Goal: Information Seeking & Learning: Compare options

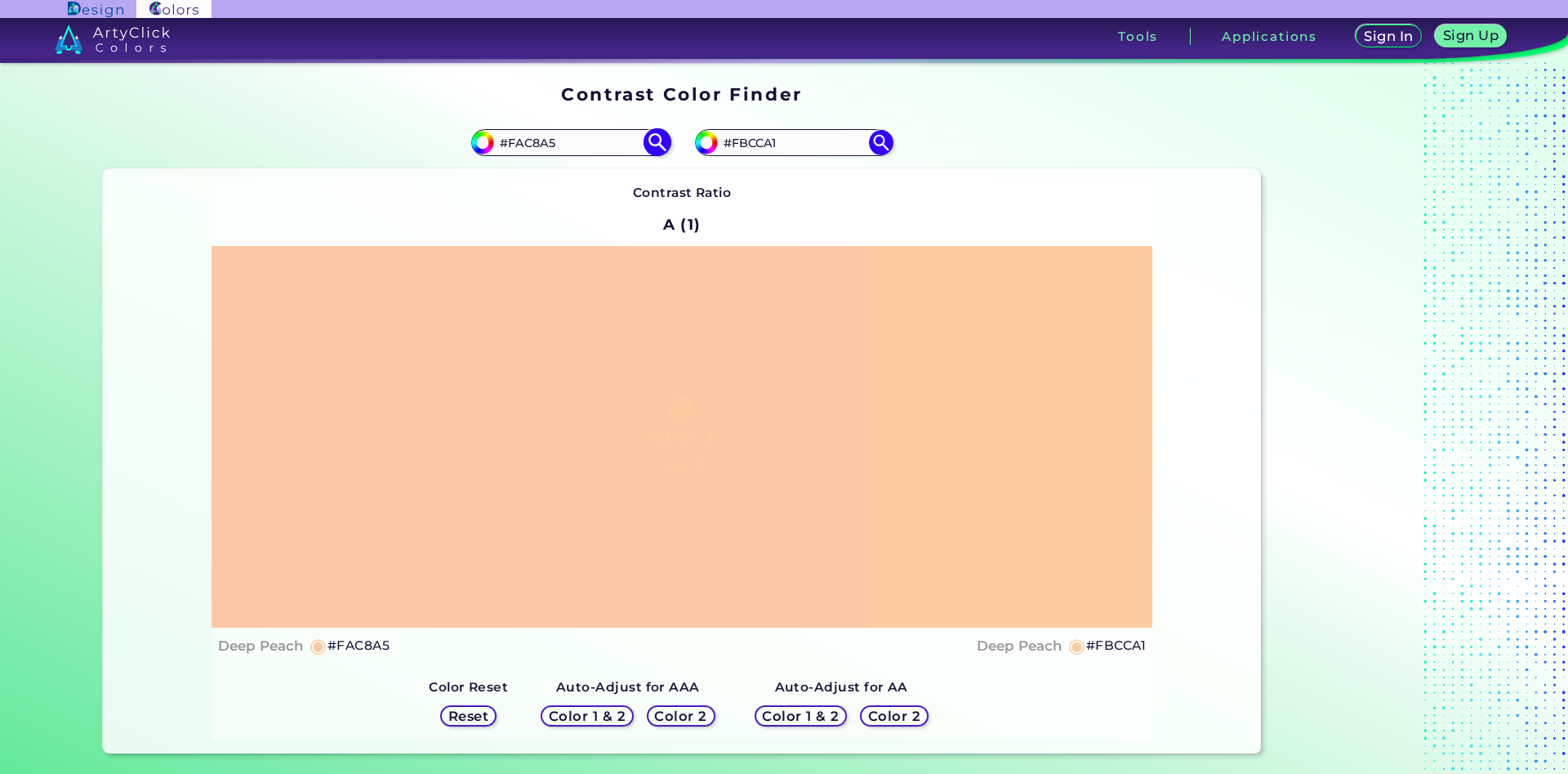
drag, startPoint x: 567, startPoint y: 144, endPoint x: 520, endPoint y: 143, distance: 47.0
click at [520, 143] on input "#FAC8A5" at bounding box center [570, 143] width 151 height 22
type input "#Fbc7aa"
click at [653, 142] on img at bounding box center [657, 142] width 28 height 28
type input "#fbc7aa"
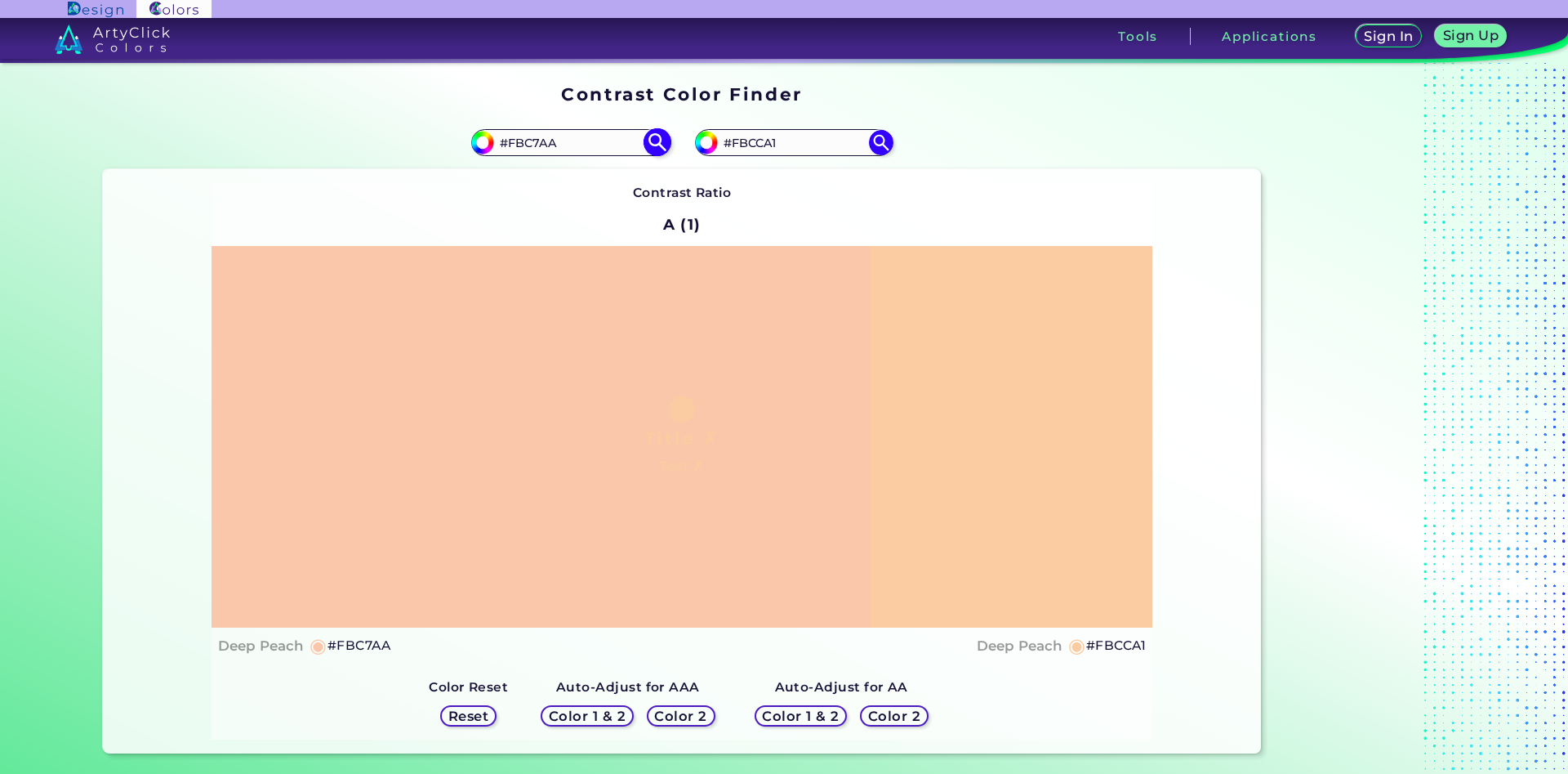
drag, startPoint x: 583, startPoint y: 142, endPoint x: 533, endPoint y: 141, distance: 50.0
click at [533, 141] on input "#FBC7AA" at bounding box center [570, 143] width 151 height 22
type input "#FBC8a5"
click at [657, 138] on img at bounding box center [657, 142] width 28 height 28
type input "#fbc8a5"
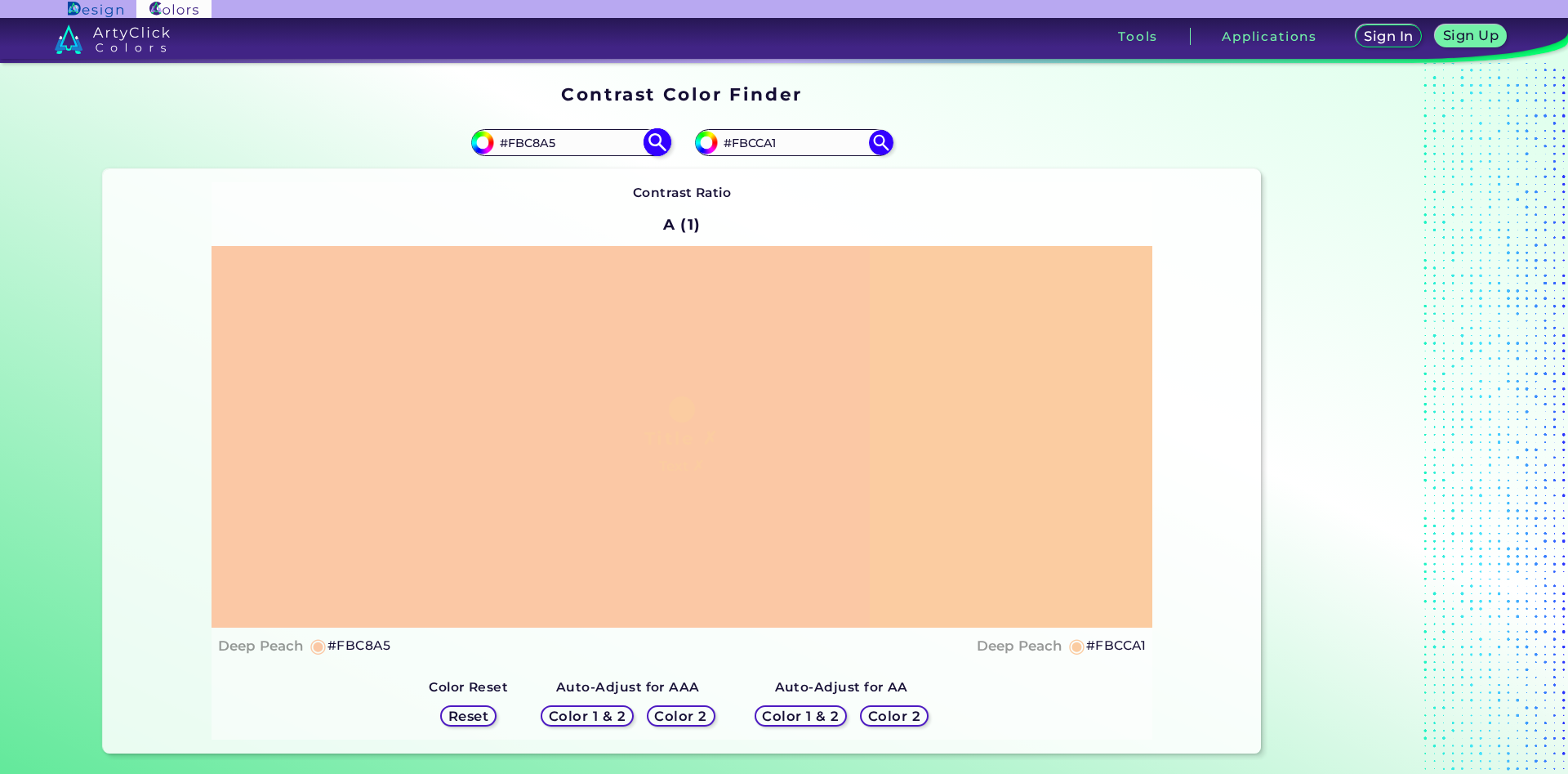
drag, startPoint x: 555, startPoint y: 142, endPoint x: 533, endPoint y: 142, distance: 22.0
click at [533, 142] on input "#FBC8A5" at bounding box center [570, 143] width 151 height 22
type input "#FBC7ac"
type input "#fbc7ac"
type input "#FBC8a5"
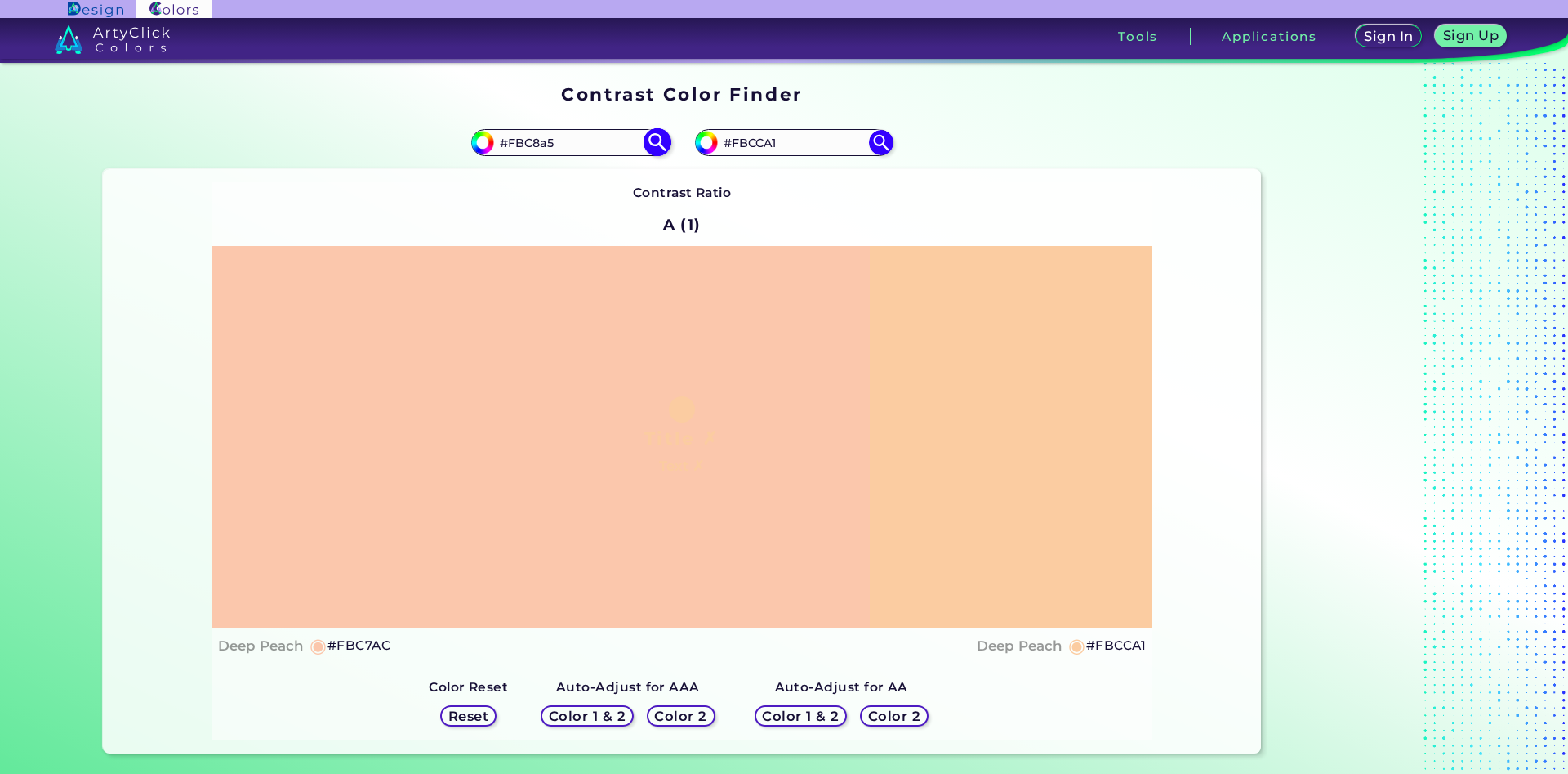
type input "#fbc8a5"
drag, startPoint x: 565, startPoint y: 139, endPoint x: 518, endPoint y: 139, distance: 47.0
click at [518, 139] on input "#FBC8A5" at bounding box center [570, 143] width 151 height 22
type input "#F7cba3"
click at [662, 144] on img at bounding box center [657, 142] width 28 height 28
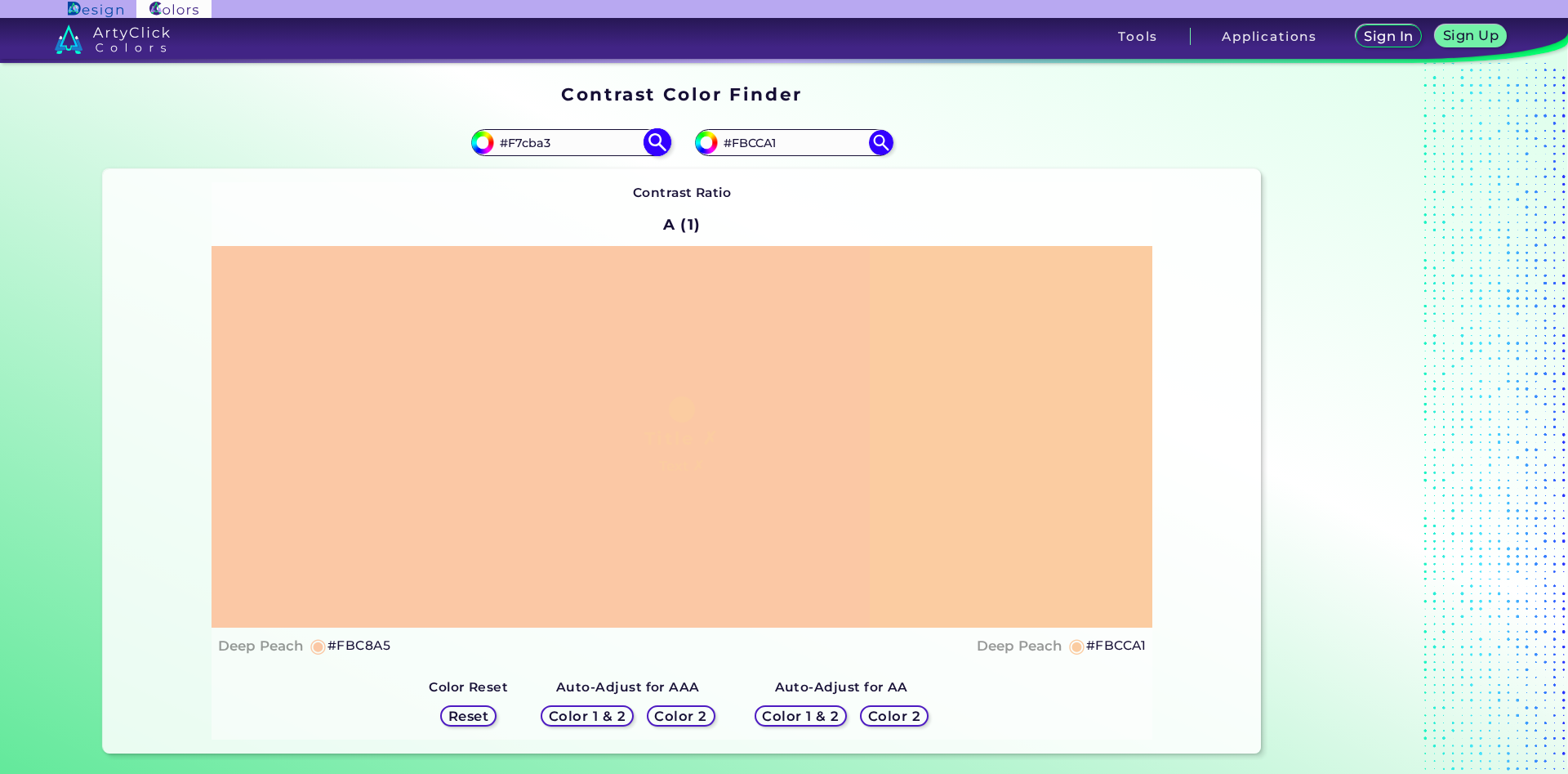
type input "#f7cba3"
type input "#F7CBA3"
drag, startPoint x: 780, startPoint y: 142, endPoint x: 754, endPoint y: 140, distance: 26.1
click at [754, 140] on input "#FBCCA1" at bounding box center [793, 143] width 151 height 22
type input "#FBC8a5"
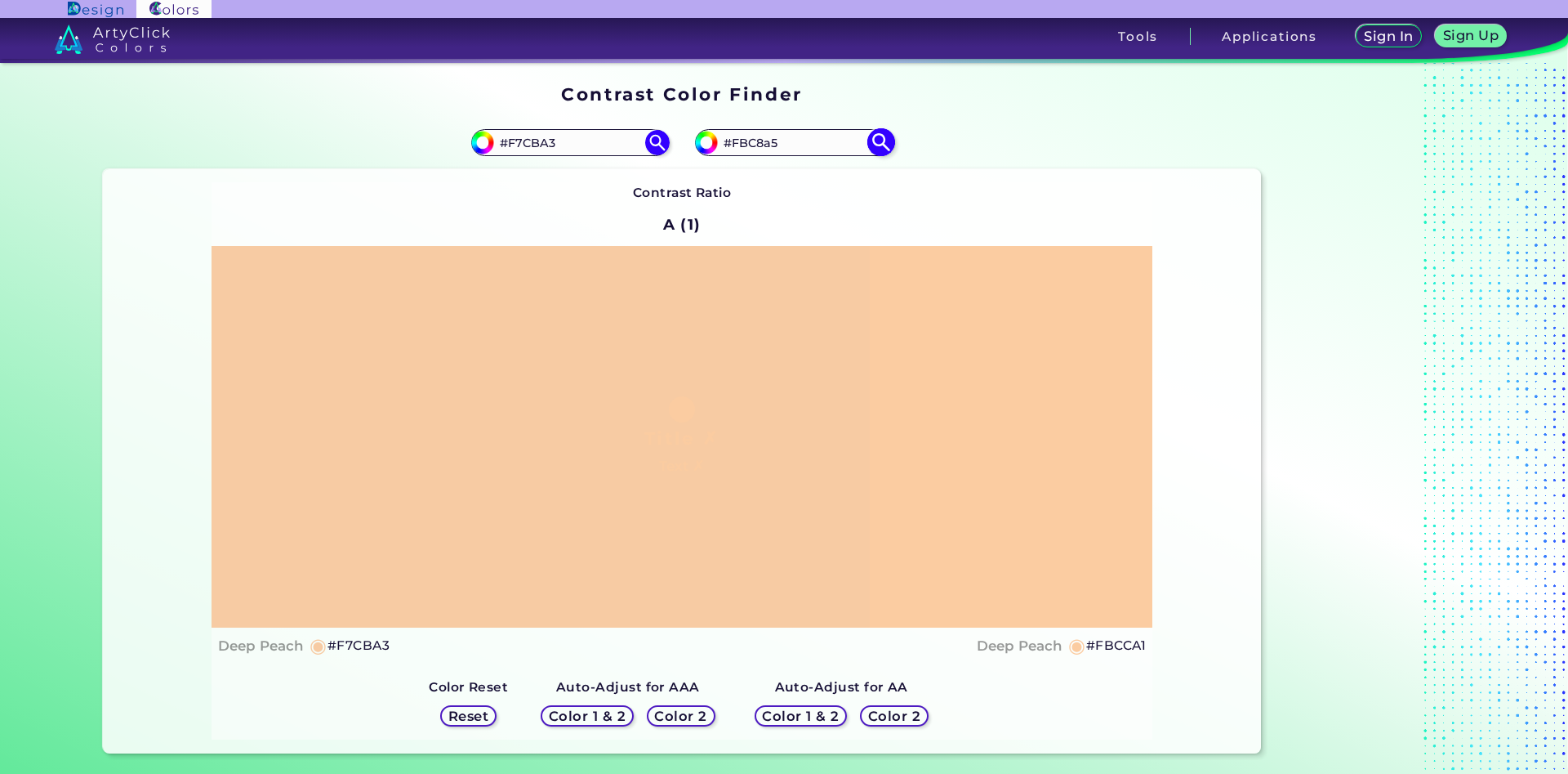
type input "#fbc8a5"
type input "#FBC8A5"
drag, startPoint x: 569, startPoint y: 145, endPoint x: 516, endPoint y: 148, distance: 53.1
click at [516, 148] on input "#F7CBA3" at bounding box center [570, 143] width 151 height 22
type input "#Fecfa3"
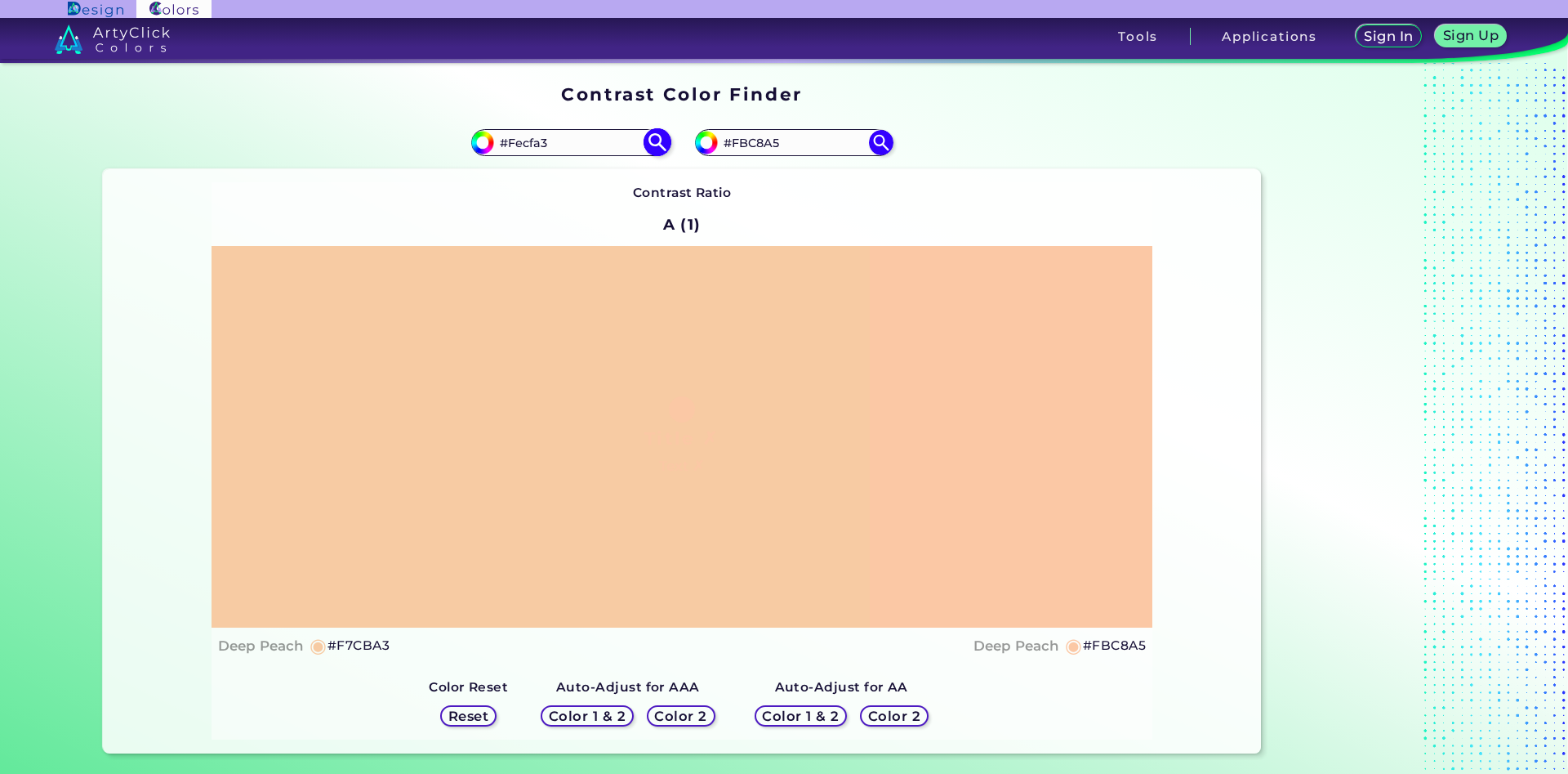
click at [659, 139] on img at bounding box center [657, 142] width 28 height 28
type input "#fecfa3"
drag, startPoint x: 575, startPoint y: 146, endPoint x: 516, endPoint y: 148, distance: 59.0
click at [516, 148] on input "#FECFA3" at bounding box center [570, 143] width 151 height 22
type input "#Ffcfa4"
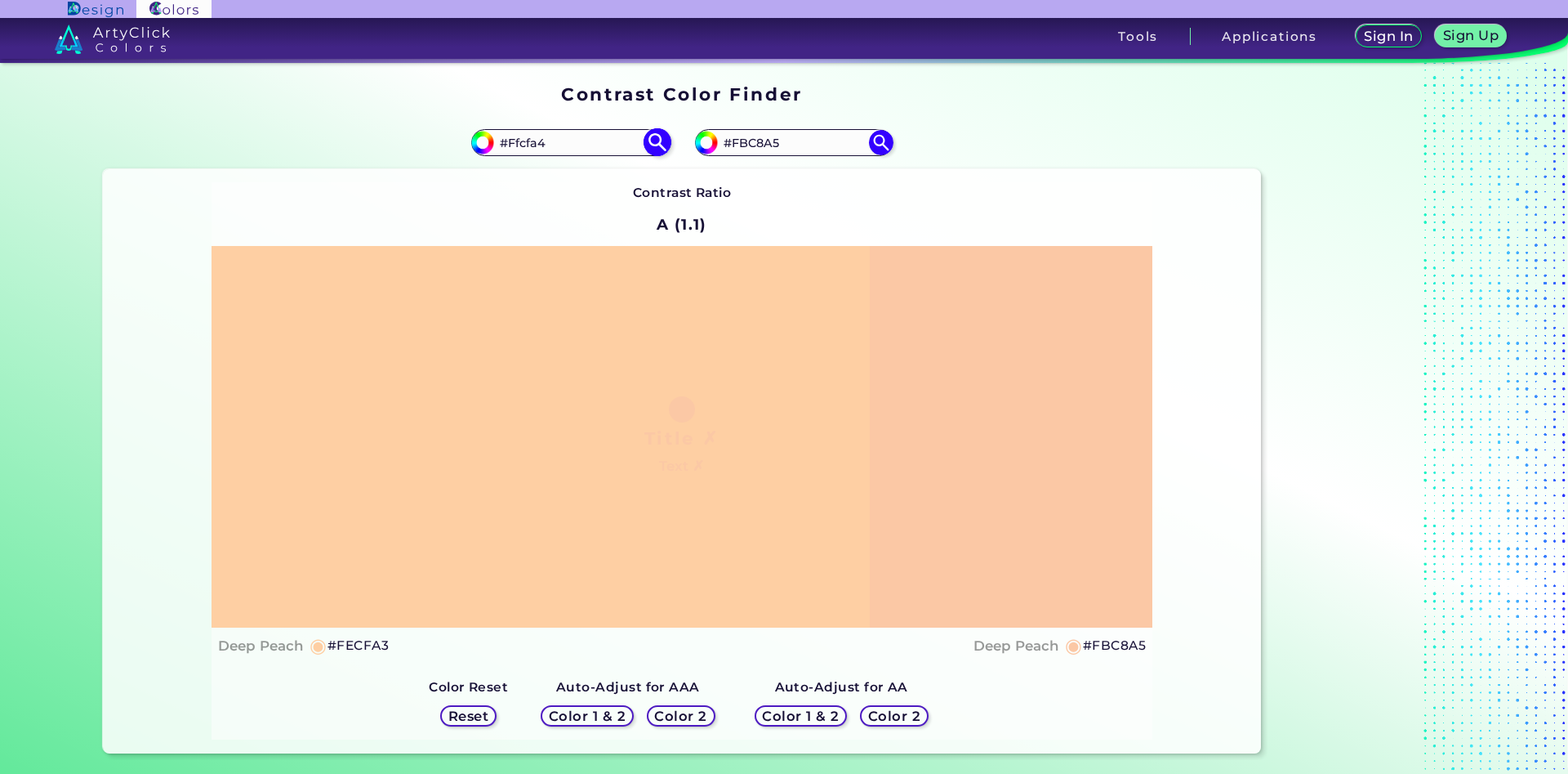
click at [657, 144] on img at bounding box center [657, 142] width 28 height 28
type input "#ffcfa4"
type input "#FFCFA4"
drag, startPoint x: 580, startPoint y: 138, endPoint x: 550, endPoint y: 138, distance: 30.0
click at [550, 138] on input "#FFCFA4" at bounding box center [570, 143] width 151 height 22
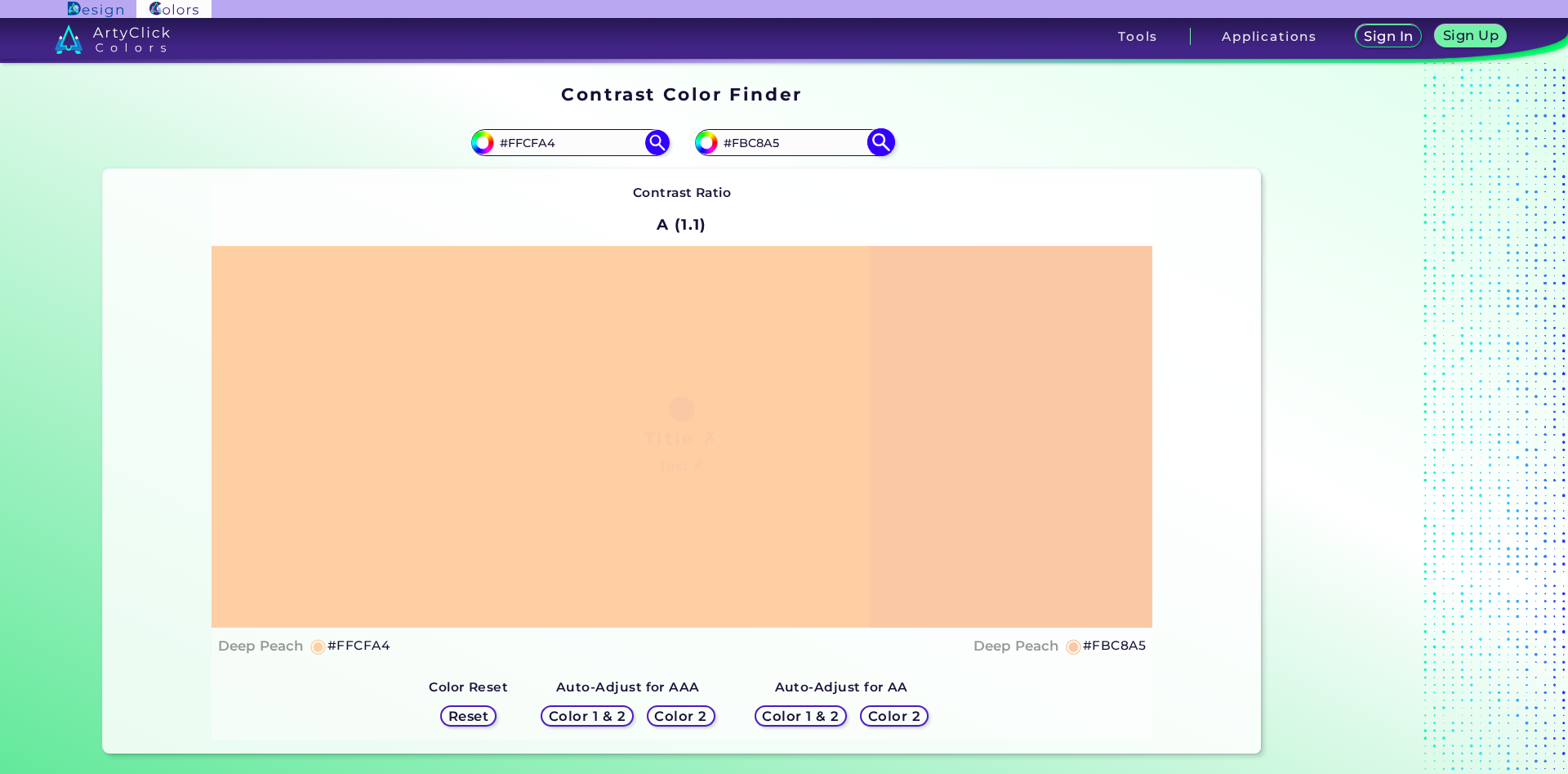
drag, startPoint x: 793, startPoint y: 144, endPoint x: 740, endPoint y: 147, distance: 53.1
click at [740, 147] on input "#FBC8A5" at bounding box center [793, 143] width 151 height 22
type input "#Fccda1"
click at [879, 142] on img at bounding box center [880, 142] width 28 height 28
type input "#fccda1"
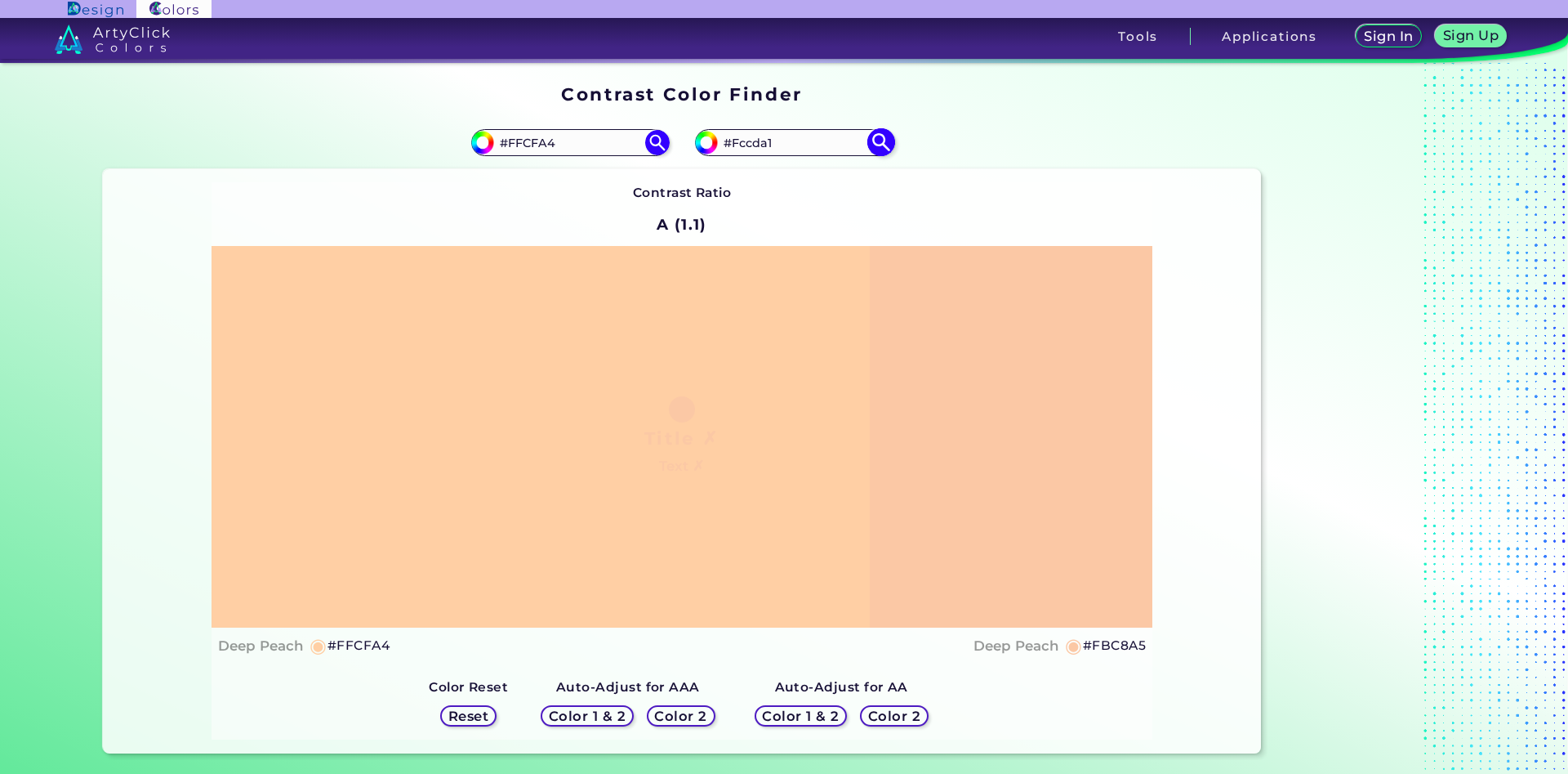
type input "#FCCDA1"
drag, startPoint x: 572, startPoint y: 147, endPoint x: 516, endPoint y: 146, distance: 56.0
click at [516, 146] on input "#FFCFA4" at bounding box center [570, 143] width 151 height 22
type input "#Fbcca1"
click at [655, 142] on img at bounding box center [657, 142] width 28 height 28
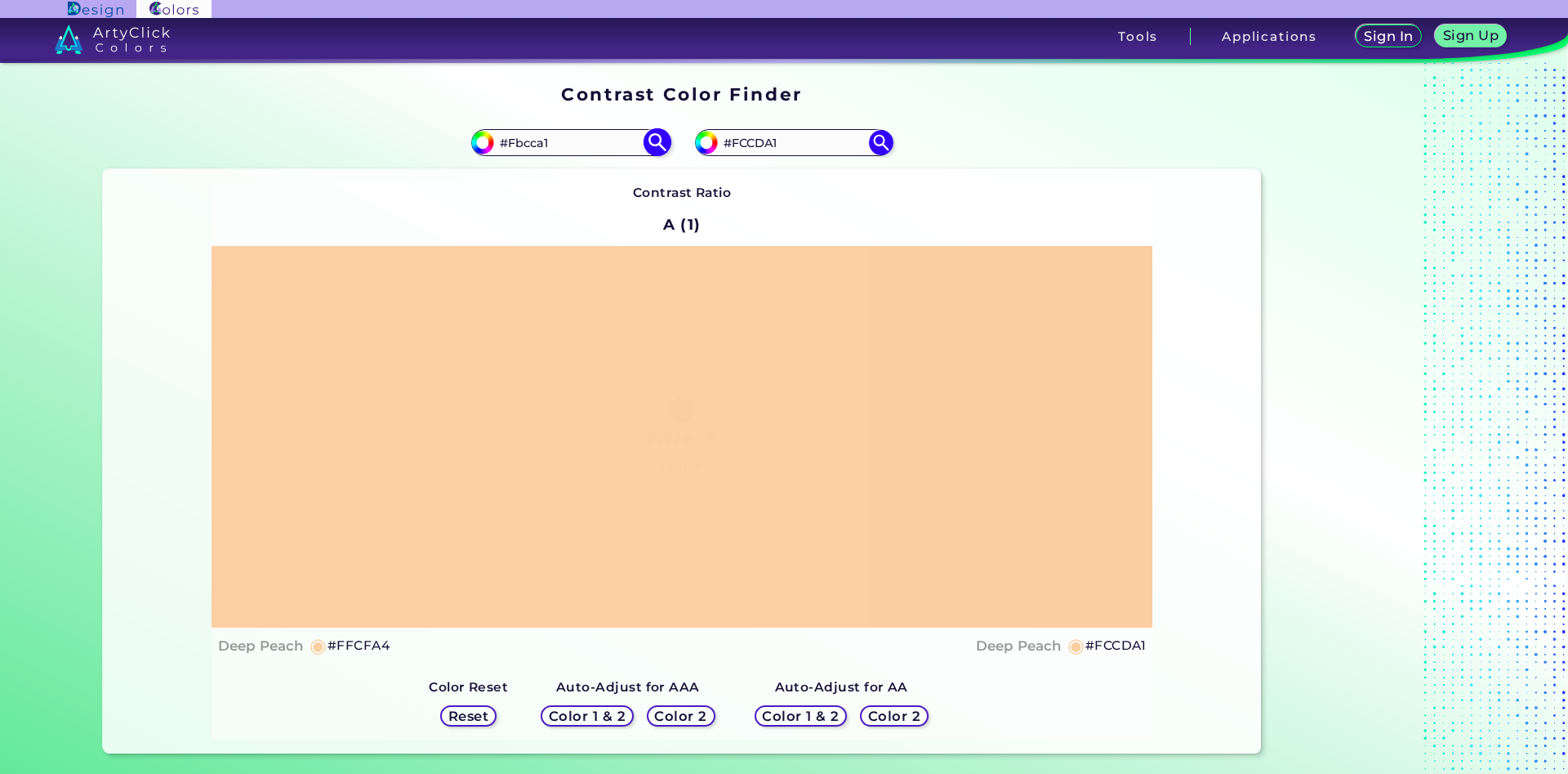
type input "#fbcca1"
type input "#FBCCA1"
drag, startPoint x: 796, startPoint y: 140, endPoint x: 741, endPoint y: 145, distance: 55.2
click at [741, 145] on input "#FCCDA1" at bounding box center [793, 143] width 151 height 22
type input "#Ffcfa4"
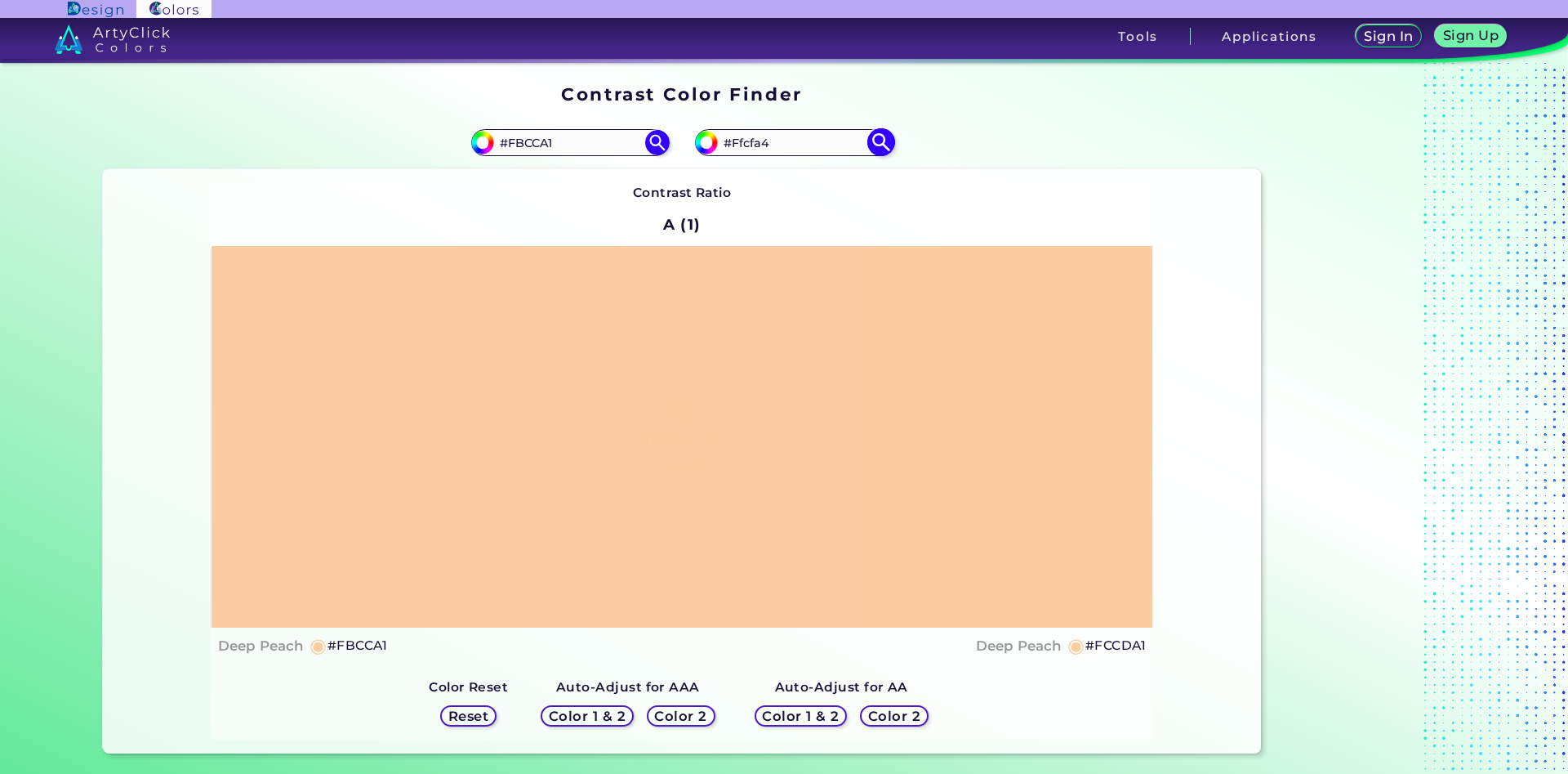
click at [883, 147] on img at bounding box center [880, 142] width 28 height 28
type input "#ffcfa4"
type input "#FFCFA4"
click at [580, 145] on input "#FBCCA1" at bounding box center [570, 143] width 151 height 22
click at [522, 149] on input "#FBCCA1" at bounding box center [570, 143] width 151 height 22
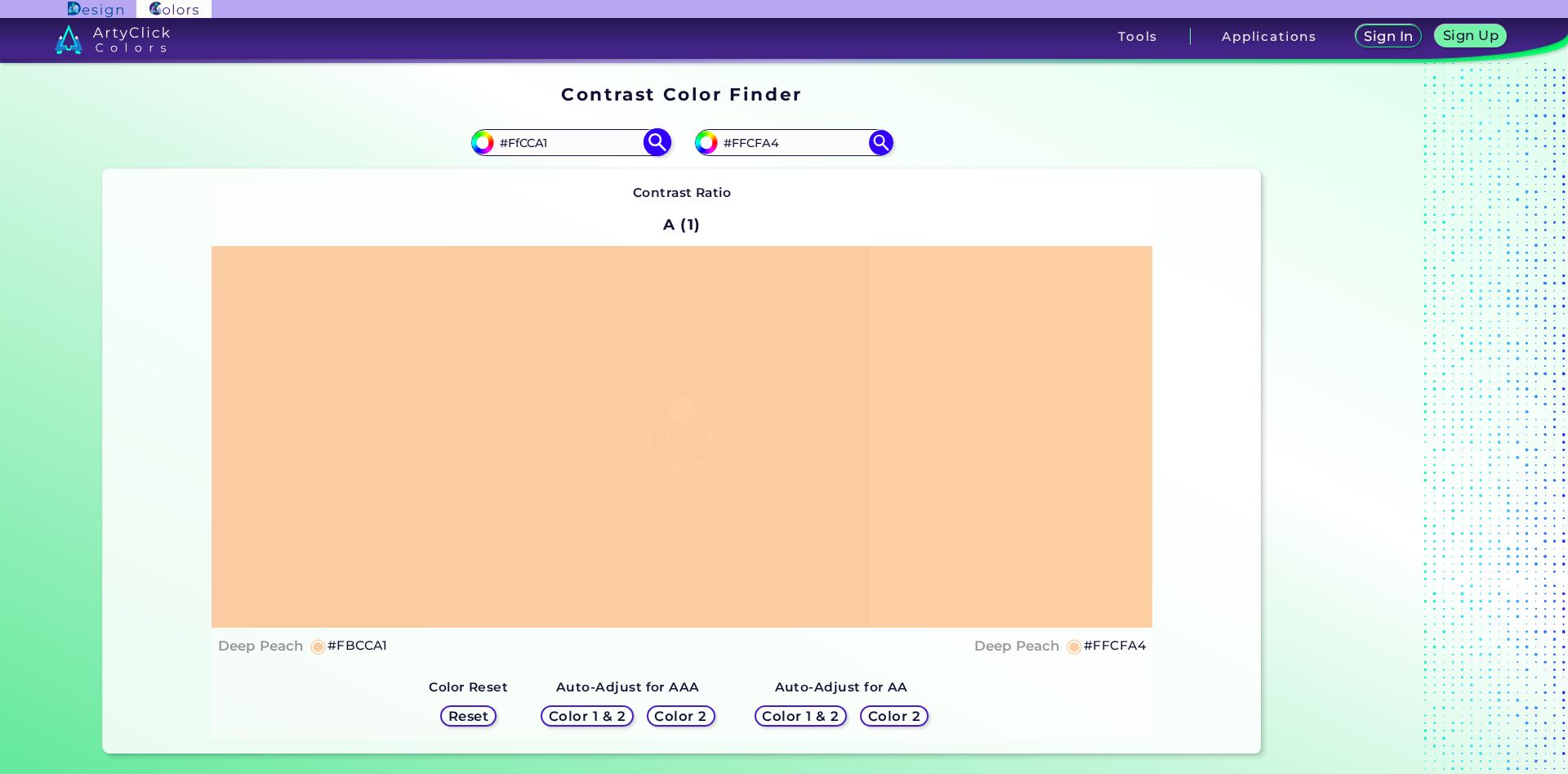
type input "#FfCCA1"
click at [656, 145] on img at bounding box center [657, 142] width 28 height 28
type input "#ffcca1"
type input "#FFCCA1"
drag, startPoint x: 809, startPoint y: 140, endPoint x: 741, endPoint y: 145, distance: 68.2
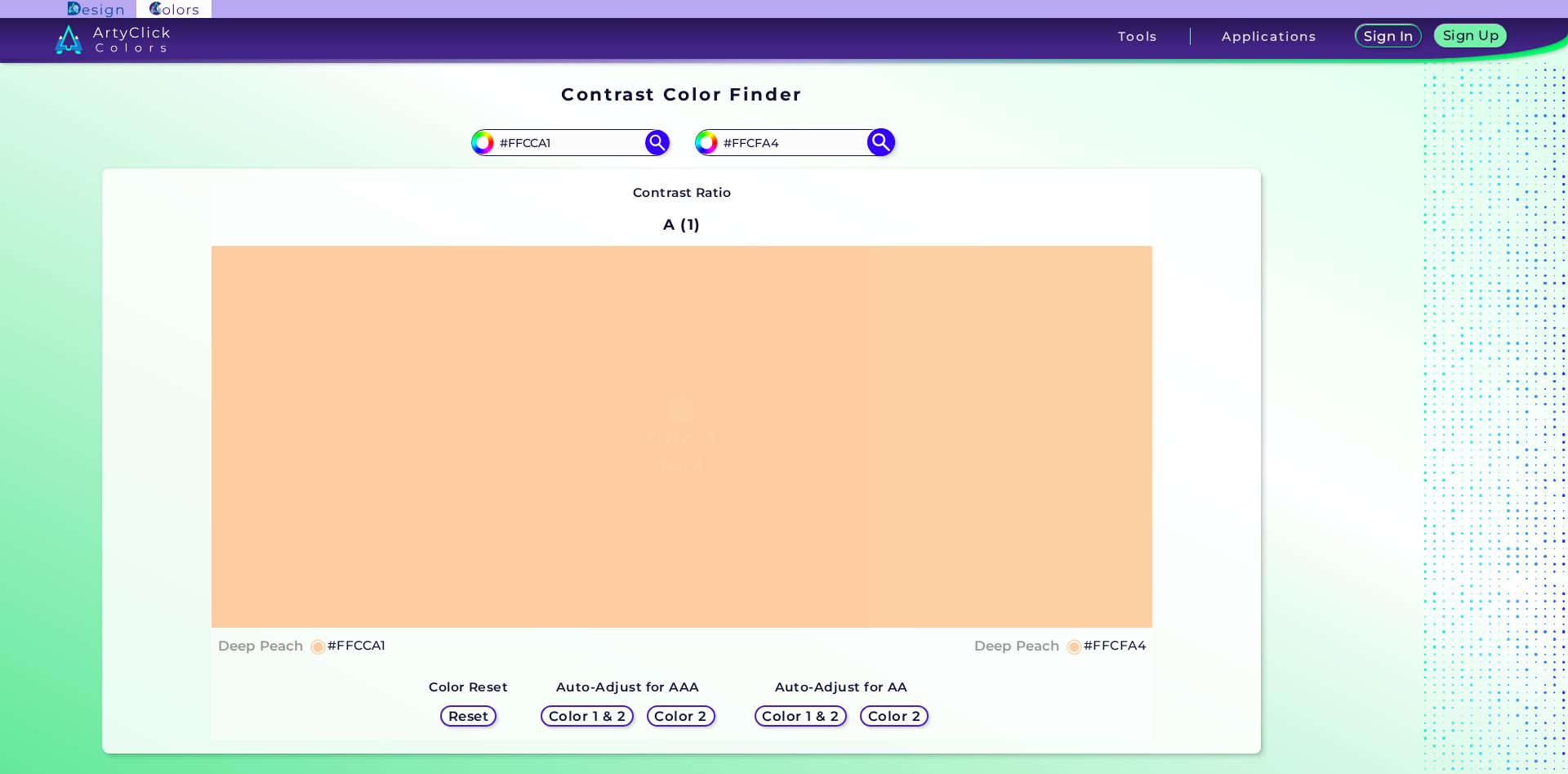
click at [741, 145] on input "#FFCFA4" at bounding box center [793, 143] width 151 height 22
type input "#Fac8a5"
click at [881, 144] on img at bounding box center [880, 142] width 28 height 28
type input "#fac8a5"
type input "#FAC8A5"
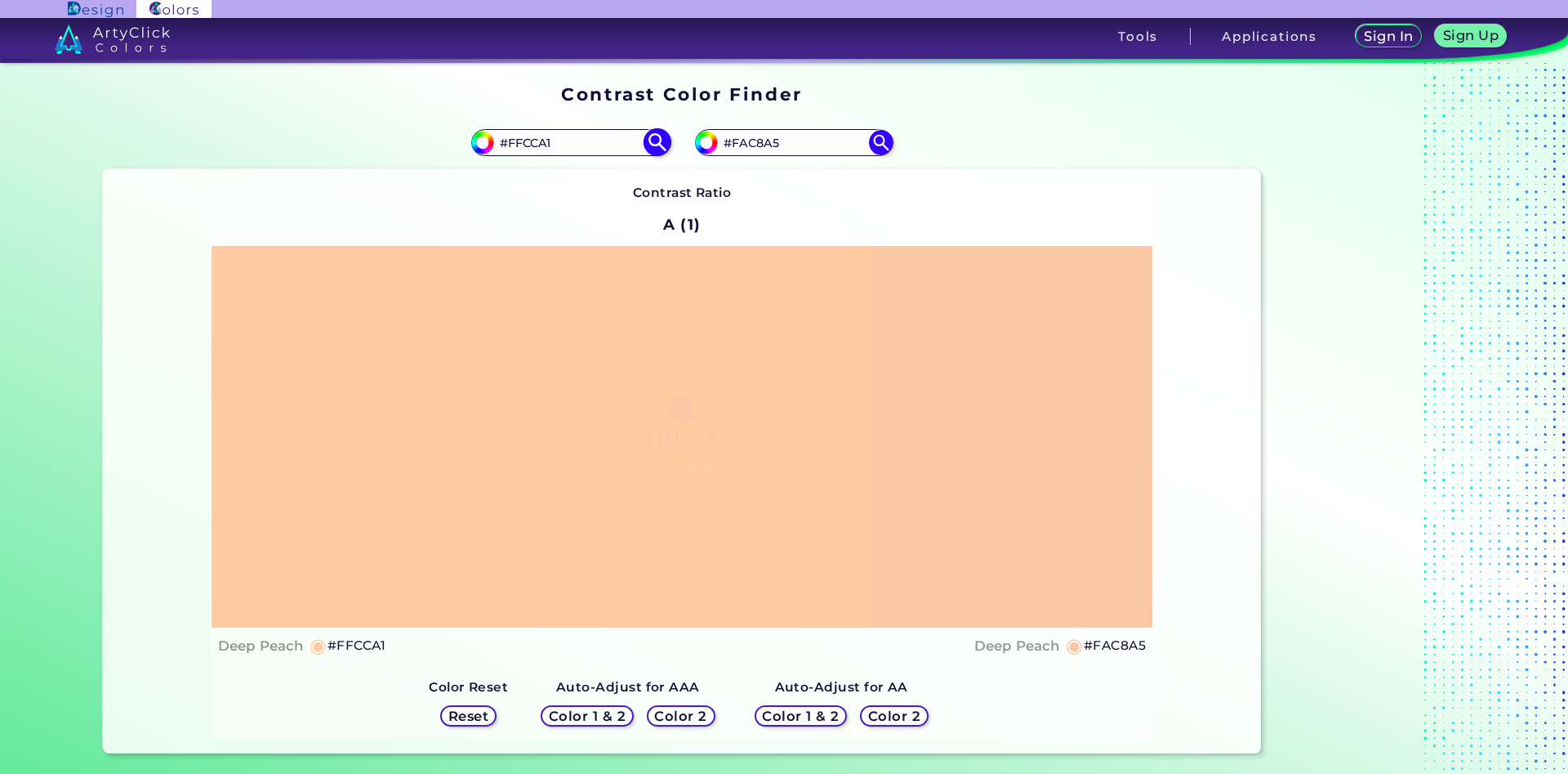
click at [517, 138] on input "#FFCCA1" at bounding box center [570, 143] width 151 height 22
type input "#FbCCA1"
click at [659, 140] on img at bounding box center [657, 142] width 28 height 28
type input "#fbcca1"
type input "#FBCCA1"
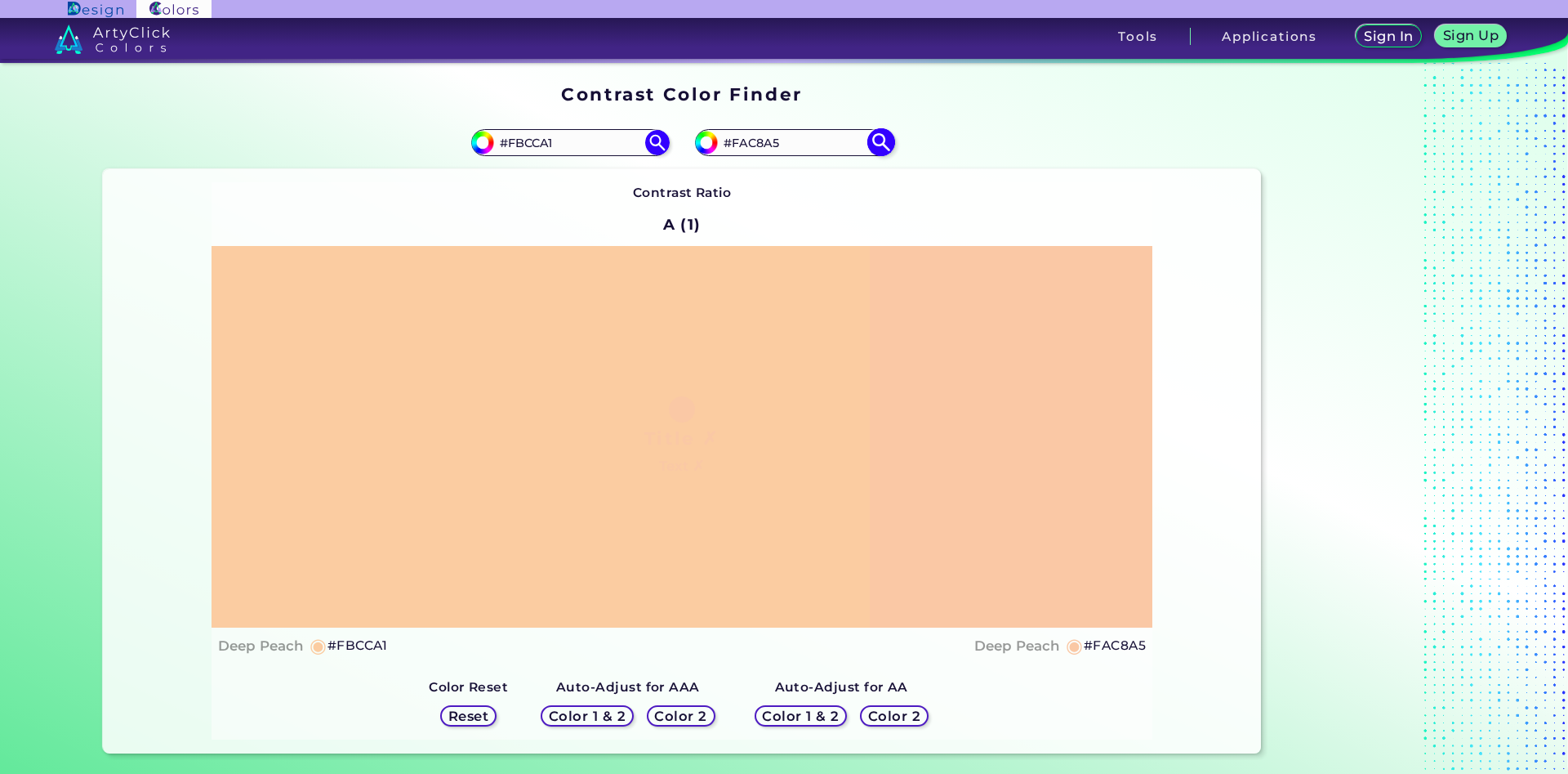
drag, startPoint x: 826, startPoint y: 145, endPoint x: 737, endPoint y: 147, distance: 89.0
click at [737, 147] on input "#FAC8A5" at bounding box center [793, 143] width 151 height 22
type input "#Fecfa3"
click at [883, 143] on img at bounding box center [880, 142] width 28 height 28
type input "#fecfa3"
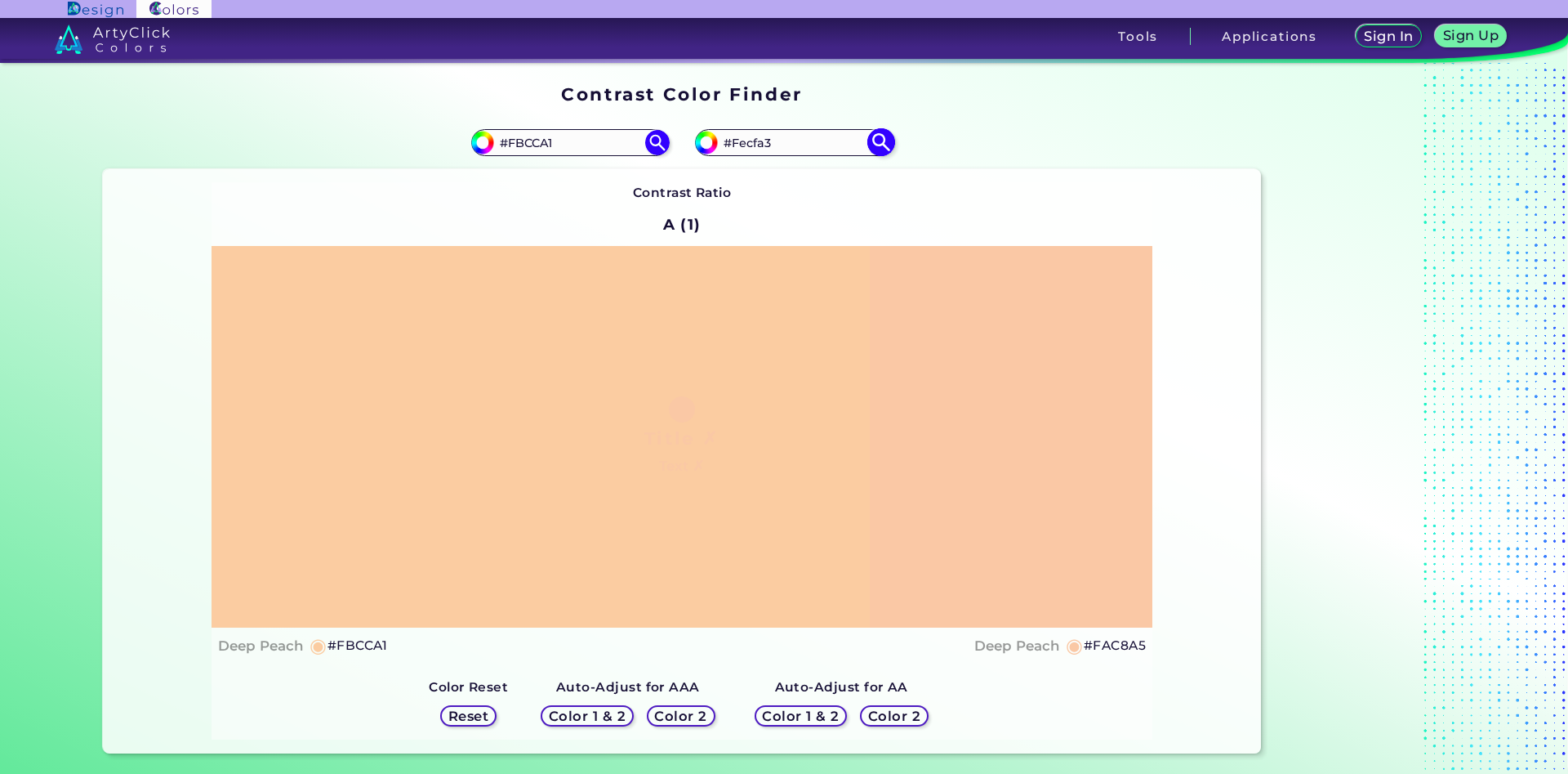
type input "#FECFA3"
drag, startPoint x: 571, startPoint y: 138, endPoint x: 516, endPoint y: 144, distance: 55.3
click at [516, 144] on input "#FBCCA1" at bounding box center [570, 143] width 151 height 22
type input "#Ffd1a1"
type input "#ffd1a1"
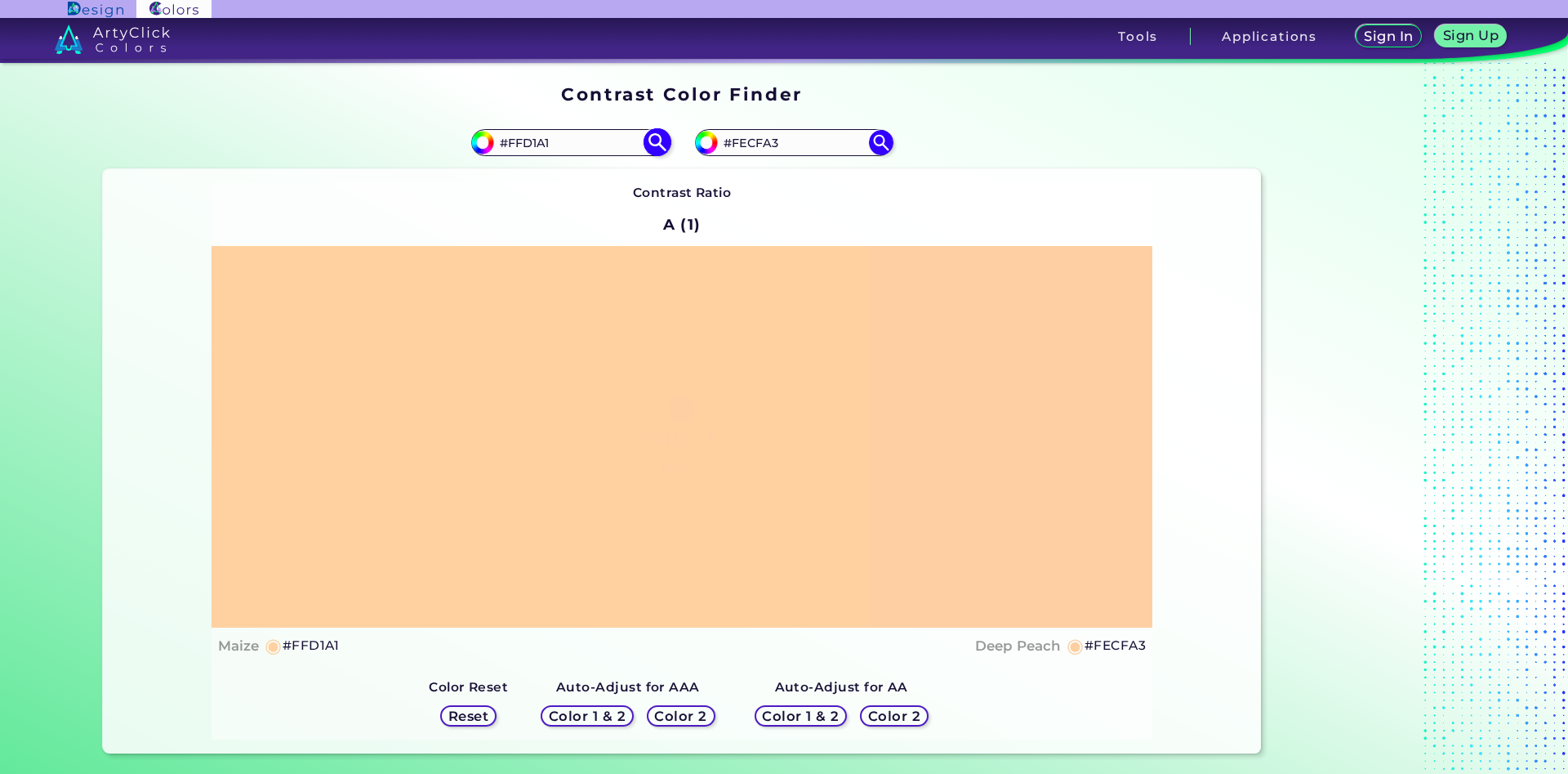
drag, startPoint x: 579, startPoint y: 143, endPoint x: 519, endPoint y: 149, distance: 60.3
click at [519, 149] on input "#FFD1A1" at bounding box center [570, 143] width 151 height 22
type input "#Fccda2"
click at [661, 137] on img at bounding box center [657, 142] width 28 height 28
type input "#fccda2"
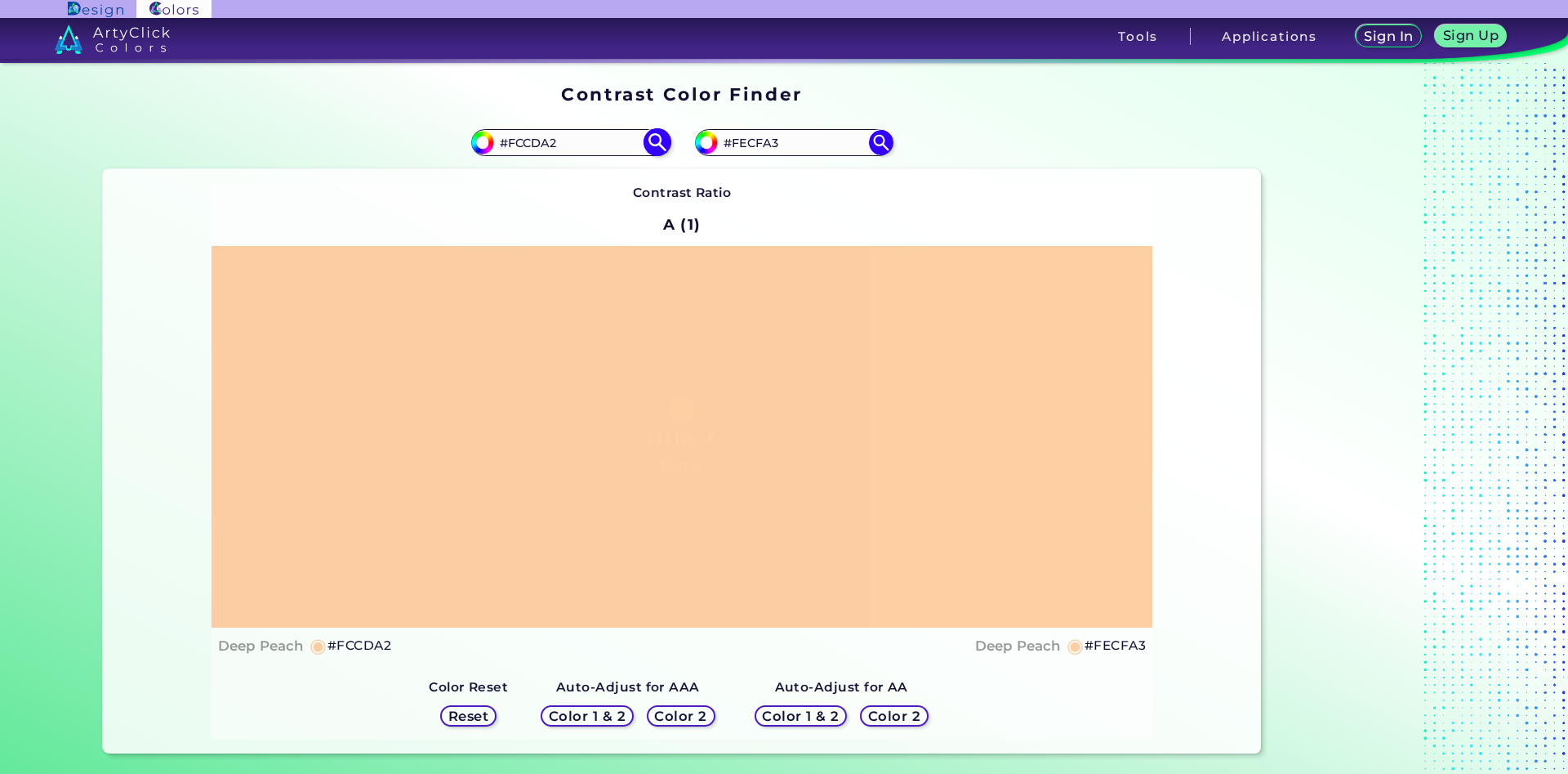
drag, startPoint x: 563, startPoint y: 143, endPoint x: 516, endPoint y: 144, distance: 47.0
click at [516, 144] on input "#FCCDA2" at bounding box center [570, 143] width 151 height 22
type input "#Fbcca1"
click at [659, 138] on img at bounding box center [657, 142] width 28 height 28
type input "#fbcca1"
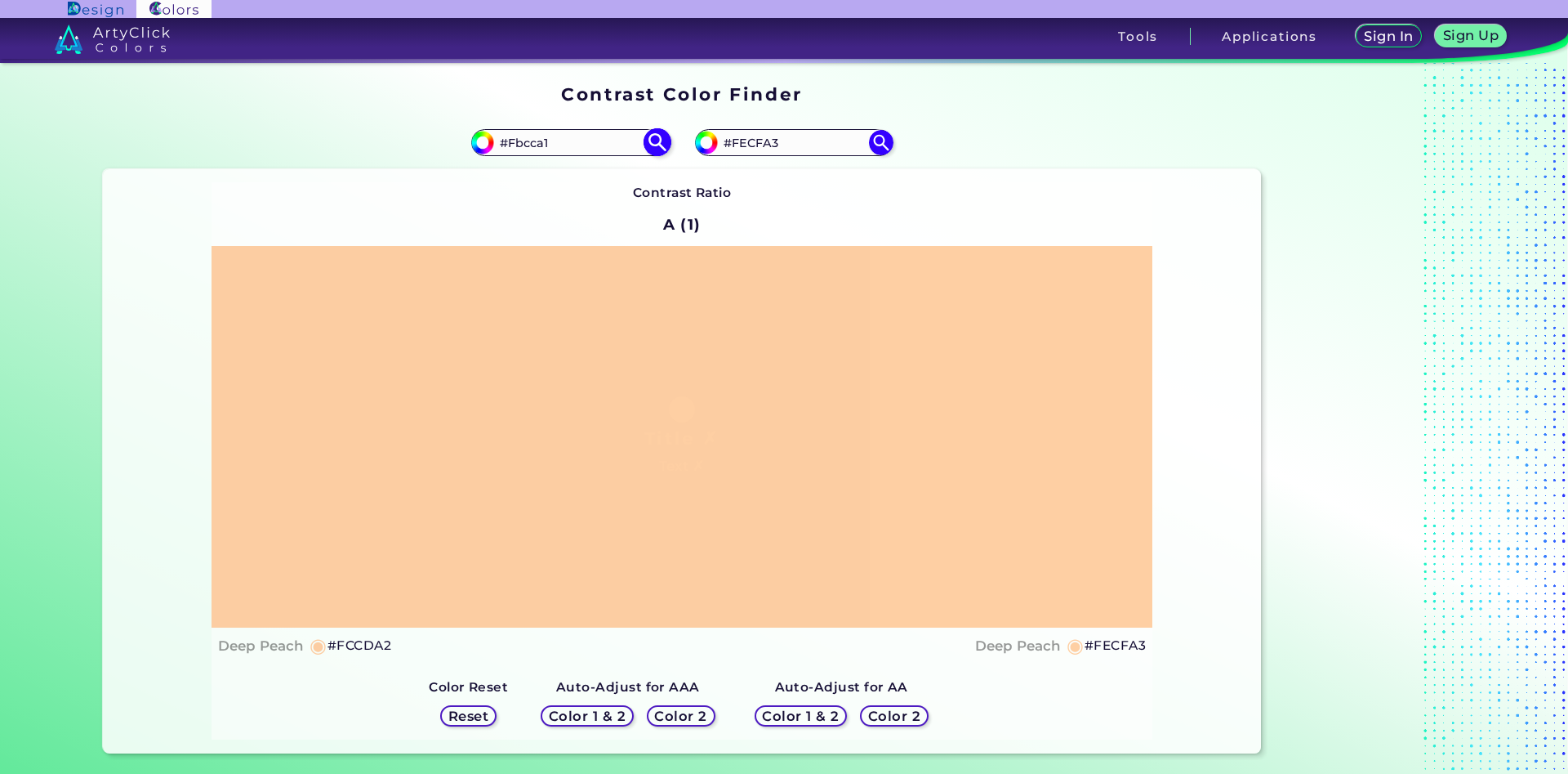
type input "#FBCCA1"
drag, startPoint x: 784, startPoint y: 144, endPoint x: 775, endPoint y: 144, distance: 9.0
click at [775, 144] on input "#FECFA3" at bounding box center [793, 143] width 151 height 22
type input "#FECFA5"
click at [880, 137] on img at bounding box center [880, 142] width 28 height 28
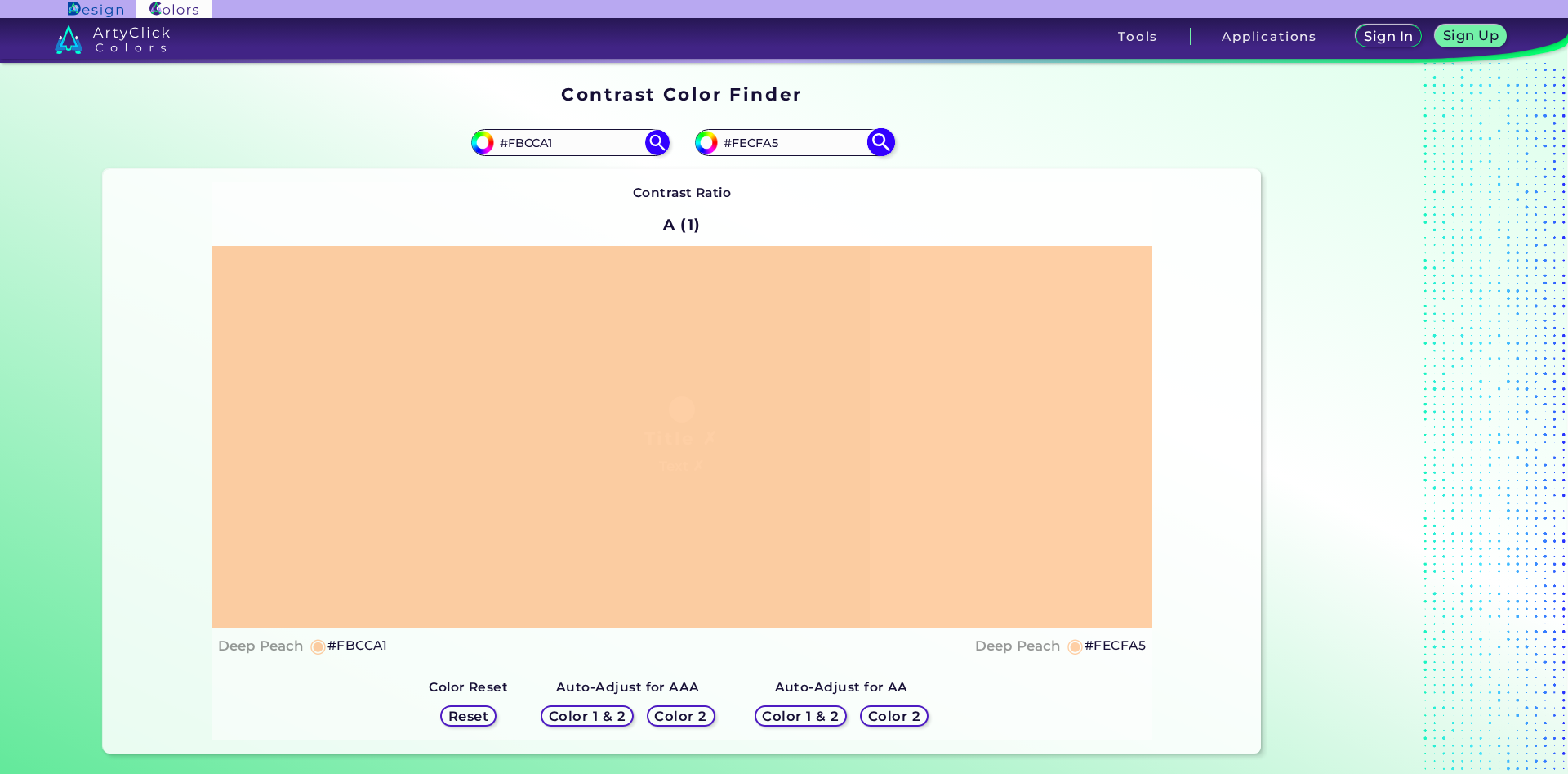
type input "#fecfa5"
drag, startPoint x: 794, startPoint y: 150, endPoint x: 739, endPoint y: 154, distance: 55.1
click at [739, 153] on input "#FECFA5" at bounding box center [793, 143] width 151 height 22
type input "#Fac8a5"
click at [885, 134] on img at bounding box center [880, 142] width 28 height 28
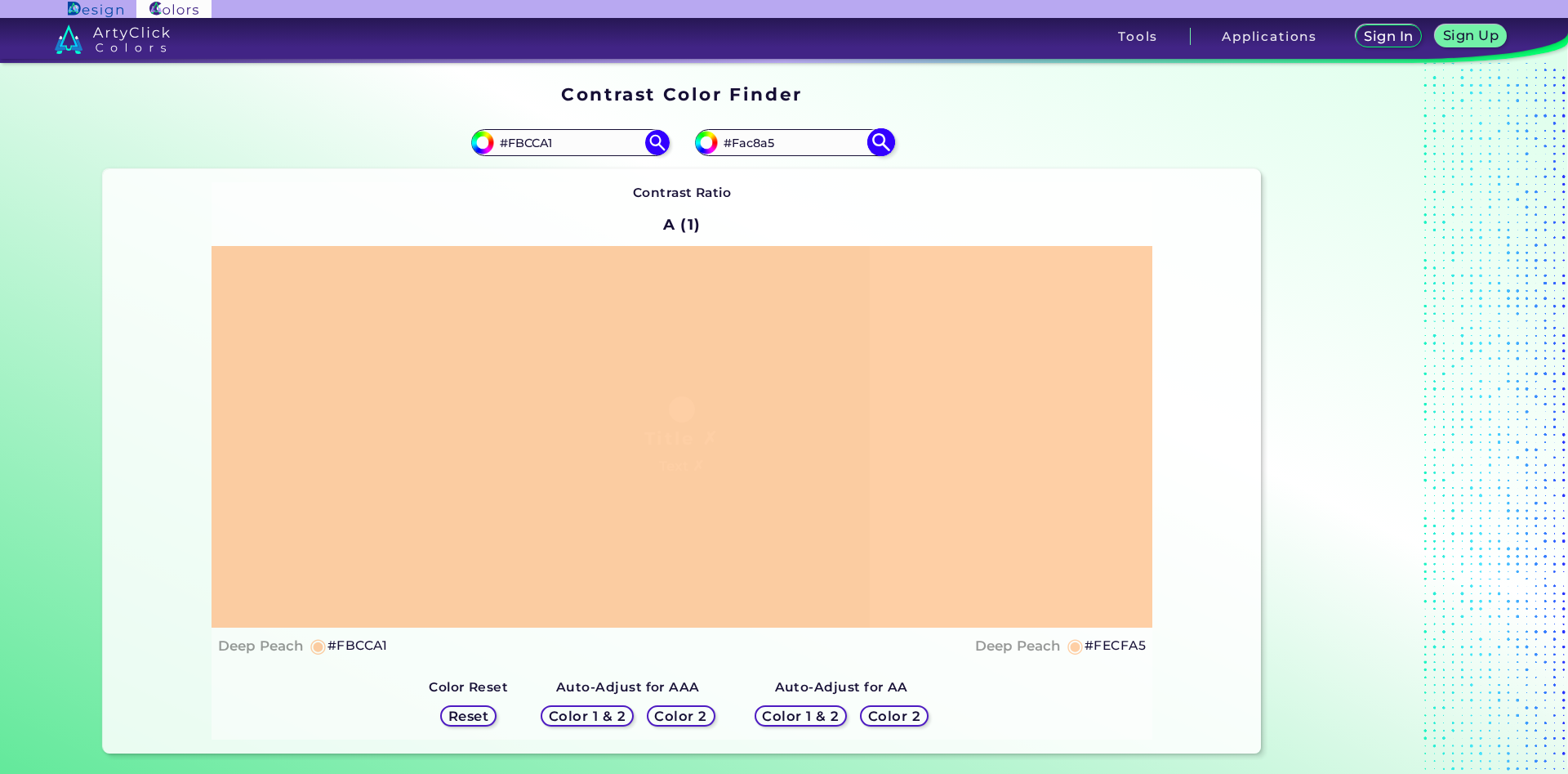
type input "#fac8a5"
drag, startPoint x: 790, startPoint y: 137, endPoint x: 741, endPoint y: 137, distance: 49.0
click at [741, 137] on input "#FAC8A5" at bounding box center [793, 143] width 151 height 22
type input "#Fbc99e"
click at [883, 142] on img at bounding box center [880, 142] width 28 height 28
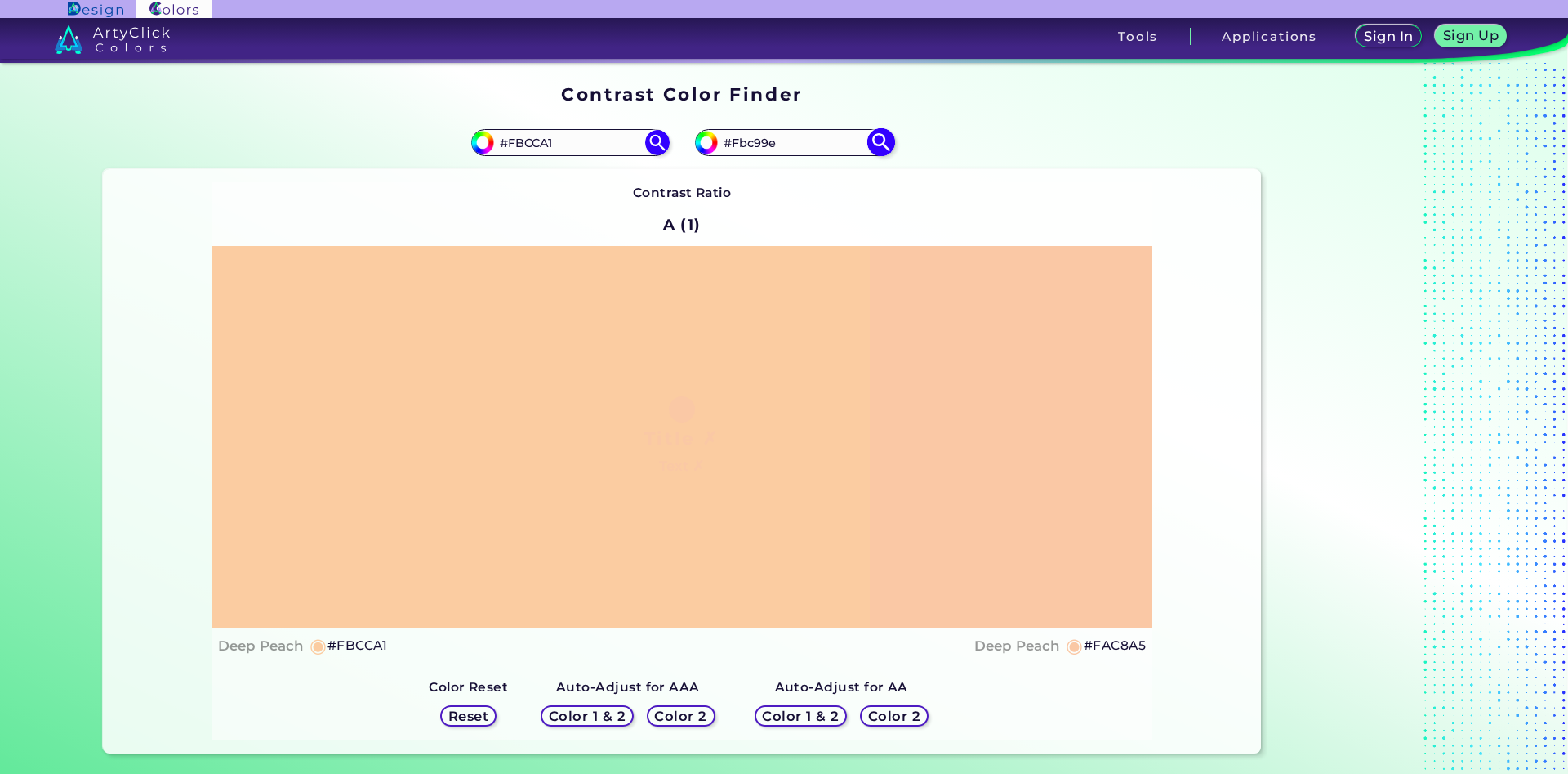
type input "#fbc99e"
type input "#FBC99E"
drag, startPoint x: 590, startPoint y: 138, endPoint x: 532, endPoint y: 142, distance: 58.1
click at [532, 142] on input "#FBCCA1" at bounding box center [570, 143] width 151 height 22
click at [793, 134] on input "#FBC99E" at bounding box center [793, 143] width 151 height 22
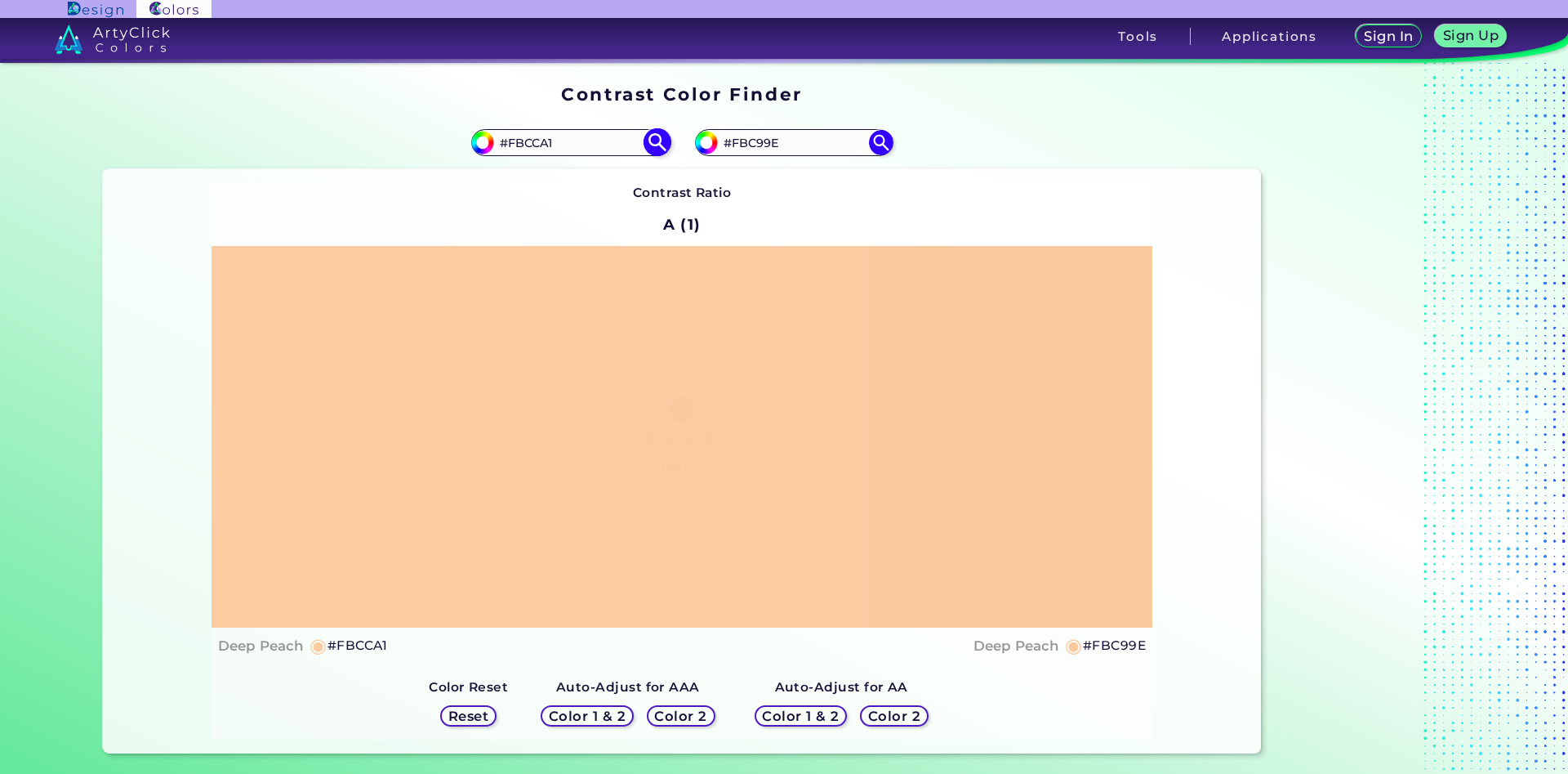
drag, startPoint x: 569, startPoint y: 141, endPoint x: 517, endPoint y: 141, distance: 52.0
click at [517, 141] on input "#FBCCA1" at bounding box center [570, 143] width 151 height 22
type input "#Fac8a5"
click at [656, 142] on img at bounding box center [657, 142] width 28 height 28
type input "#fac8a5"
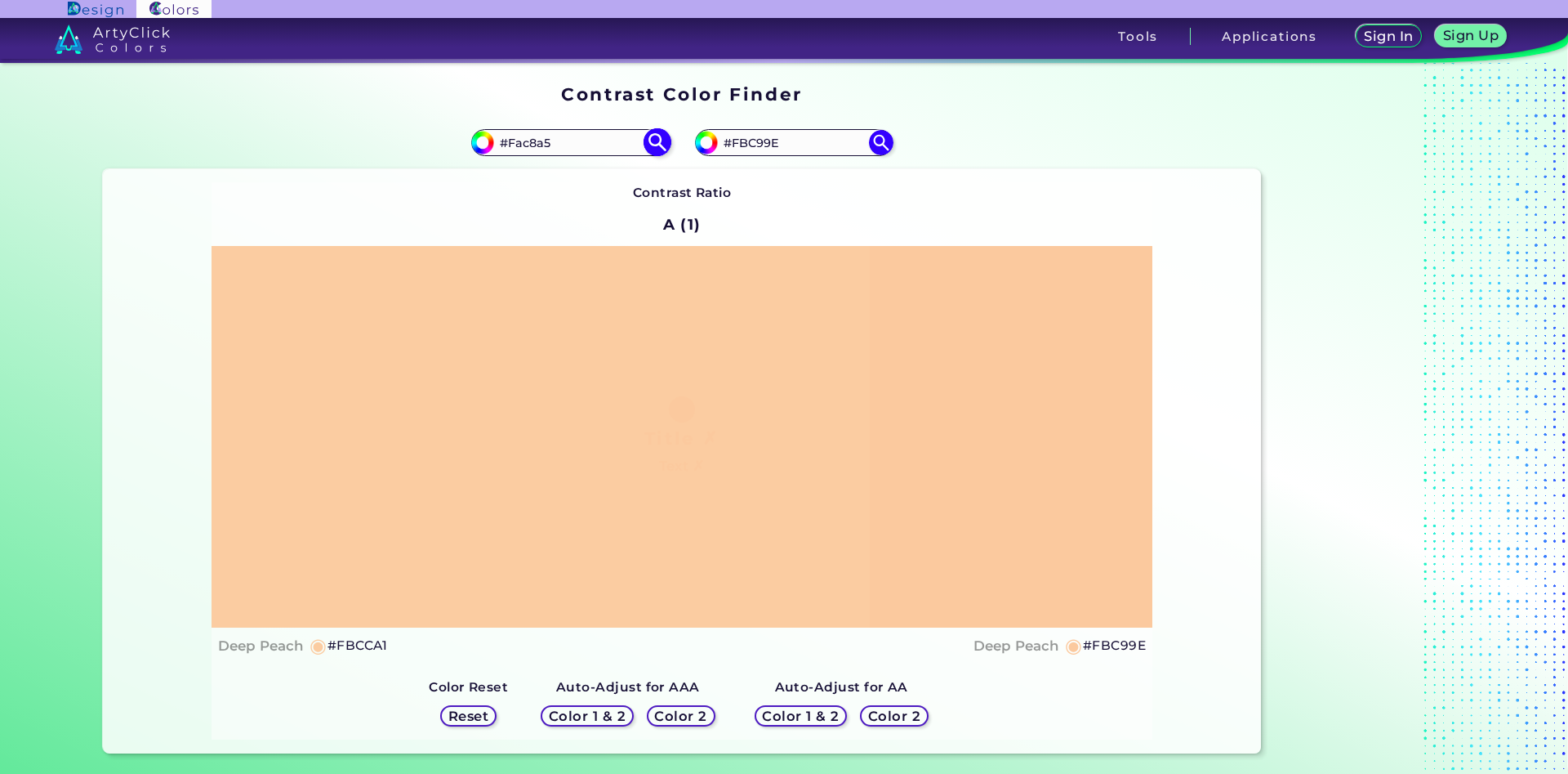
type input "#FAC8A5"
drag, startPoint x: 808, startPoint y: 149, endPoint x: 757, endPoint y: 147, distance: 51.0
click at [757, 147] on input "#FBC99E" at bounding box center [793, 143] width 151 height 22
type input "#FBCca1"
click at [880, 137] on img at bounding box center [880, 142] width 28 height 28
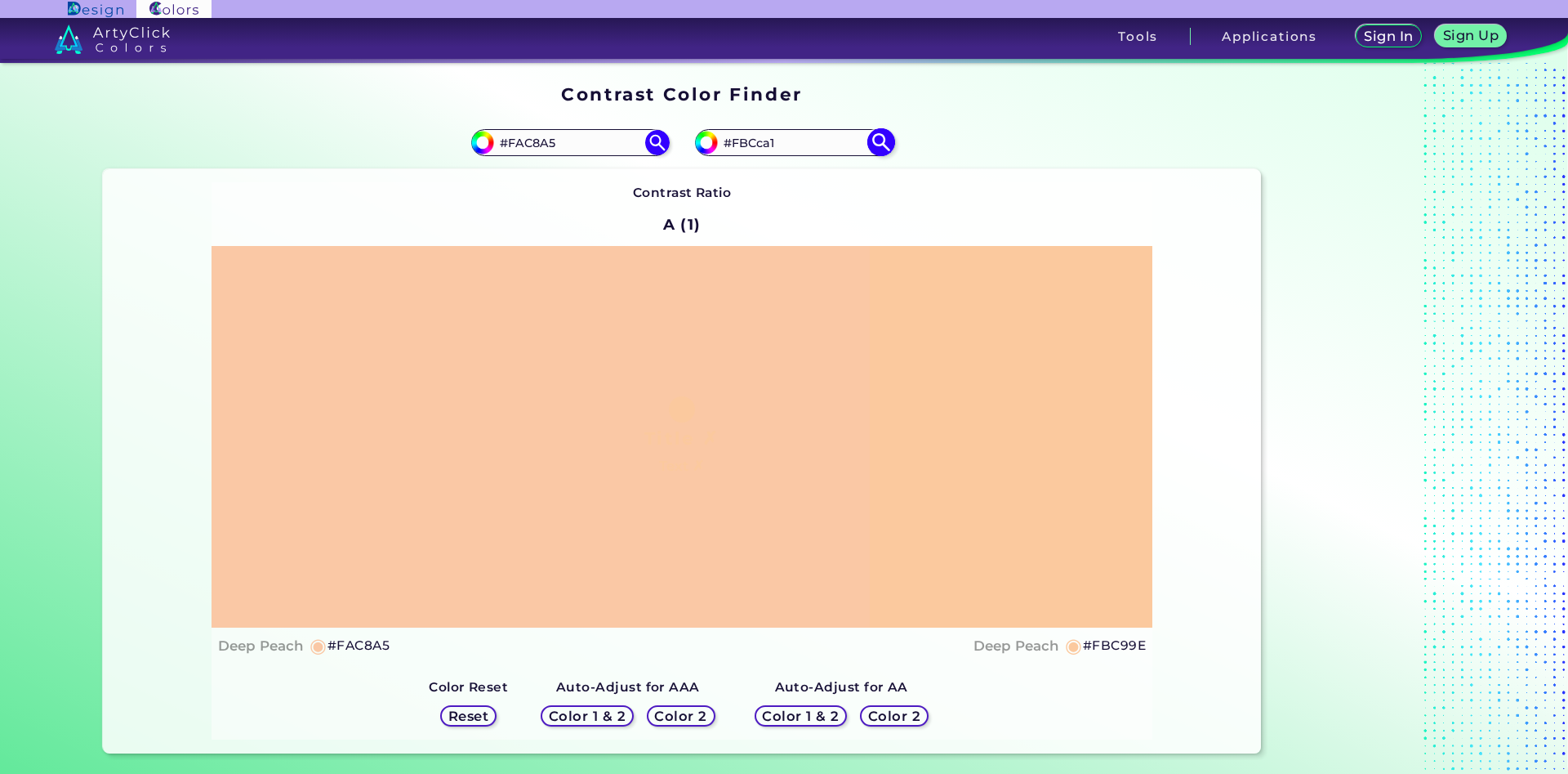
type input "#fbcca1"
type input "#FBCCA1"
click at [958, 150] on div "#fbcca1 #FBCCA1" at bounding box center [971, 144] width 579 height 53
drag, startPoint x: 799, startPoint y: 147, endPoint x: 742, endPoint y: 149, distance: 57.0
click at [742, 149] on input "#FBCCA1" at bounding box center [793, 143] width 151 height 22
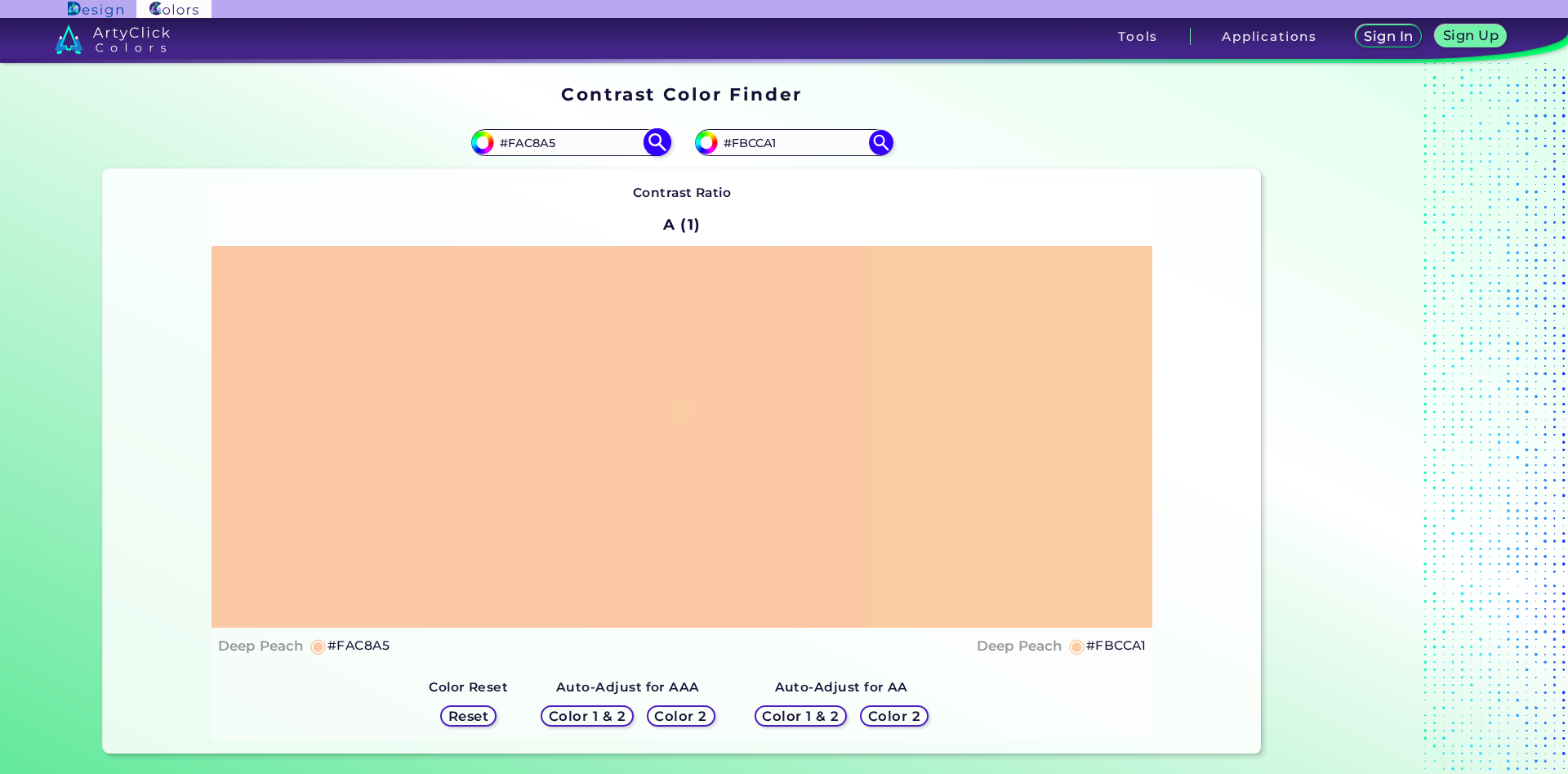
drag, startPoint x: 599, startPoint y: 149, endPoint x: 519, endPoint y: 150, distance: 80.0
click at [519, 150] on input "#FAC8A5" at bounding box center [570, 143] width 151 height 22
type input "#F3cda6"
click at [655, 150] on img at bounding box center [657, 142] width 28 height 28
type input "#f3cda6"
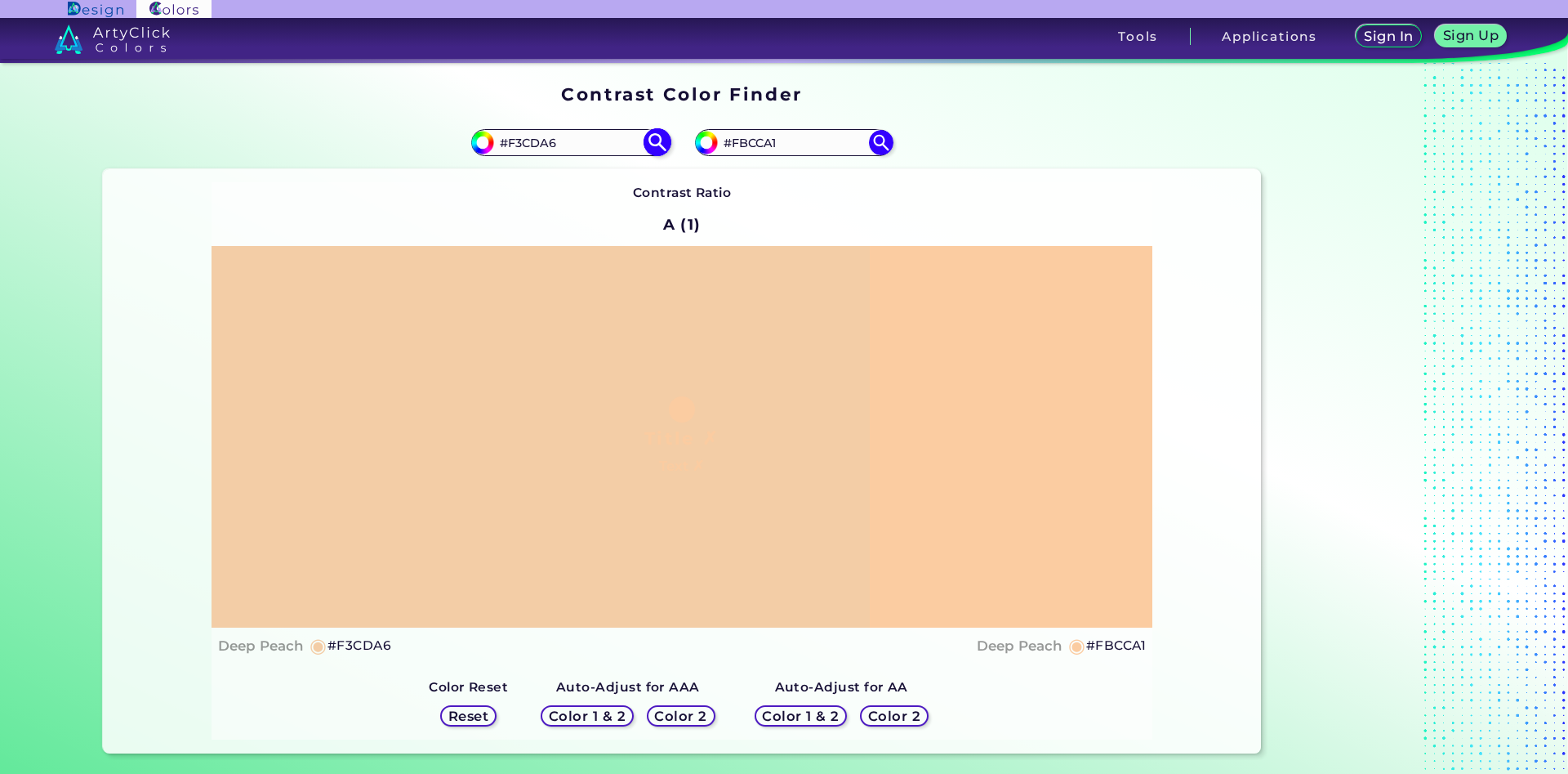
drag, startPoint x: 581, startPoint y: 142, endPoint x: 516, endPoint y: 142, distance: 65.0
click at [516, 142] on input "#F3CDA6" at bounding box center [570, 143] width 151 height 22
type input "#F9cda0"
type input "#f9cda0"
drag, startPoint x: 592, startPoint y: 139, endPoint x: 515, endPoint y: 144, distance: 77.2
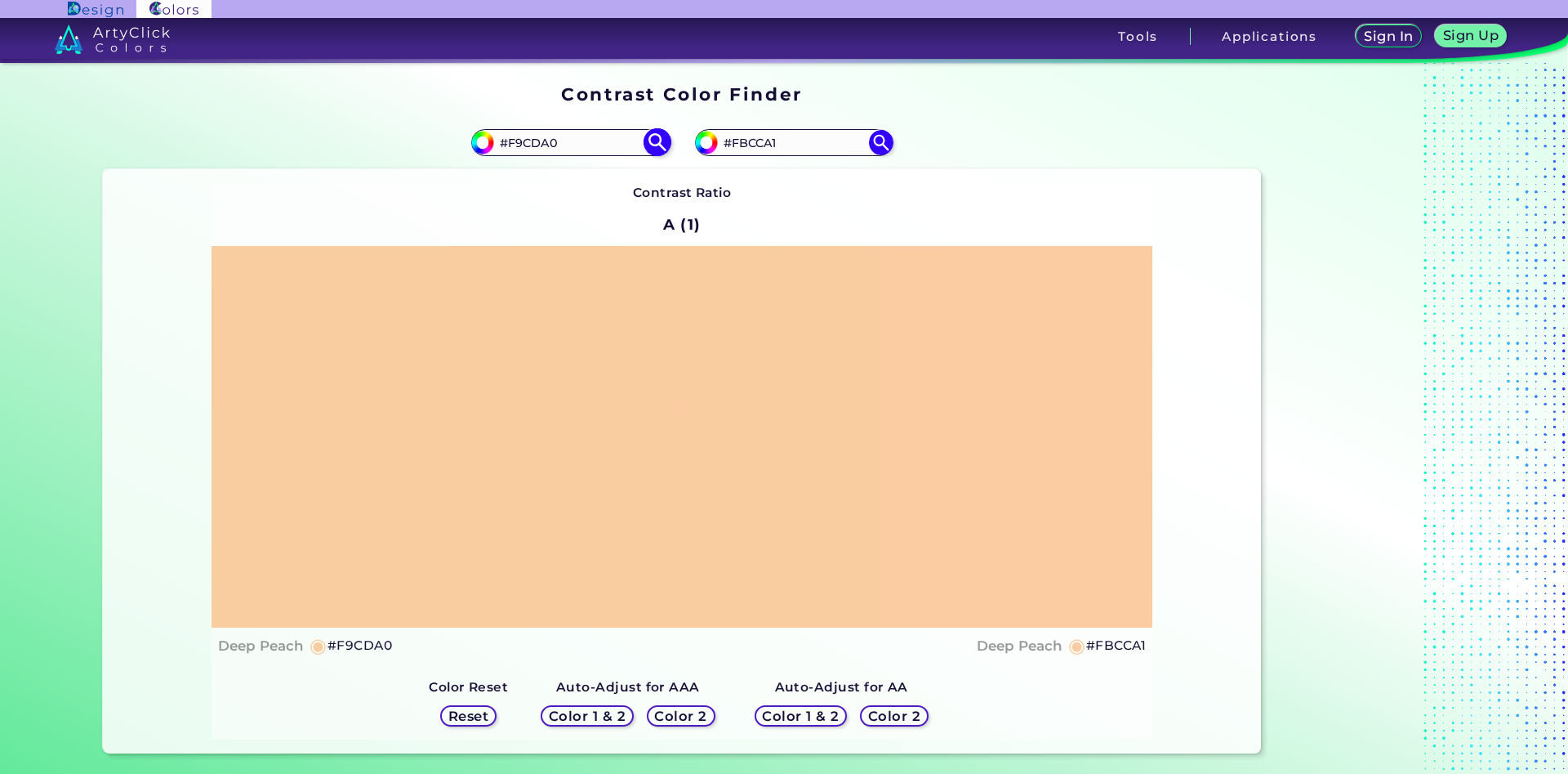
click at [515, 144] on input "#F9CDA0" at bounding box center [570, 143] width 151 height 22
type input "#Ffcfa1"
click at [659, 138] on img at bounding box center [657, 142] width 28 height 28
type input "#ffcfa1"
drag, startPoint x: 560, startPoint y: 141, endPoint x: 516, endPoint y: 142, distance: 44.0
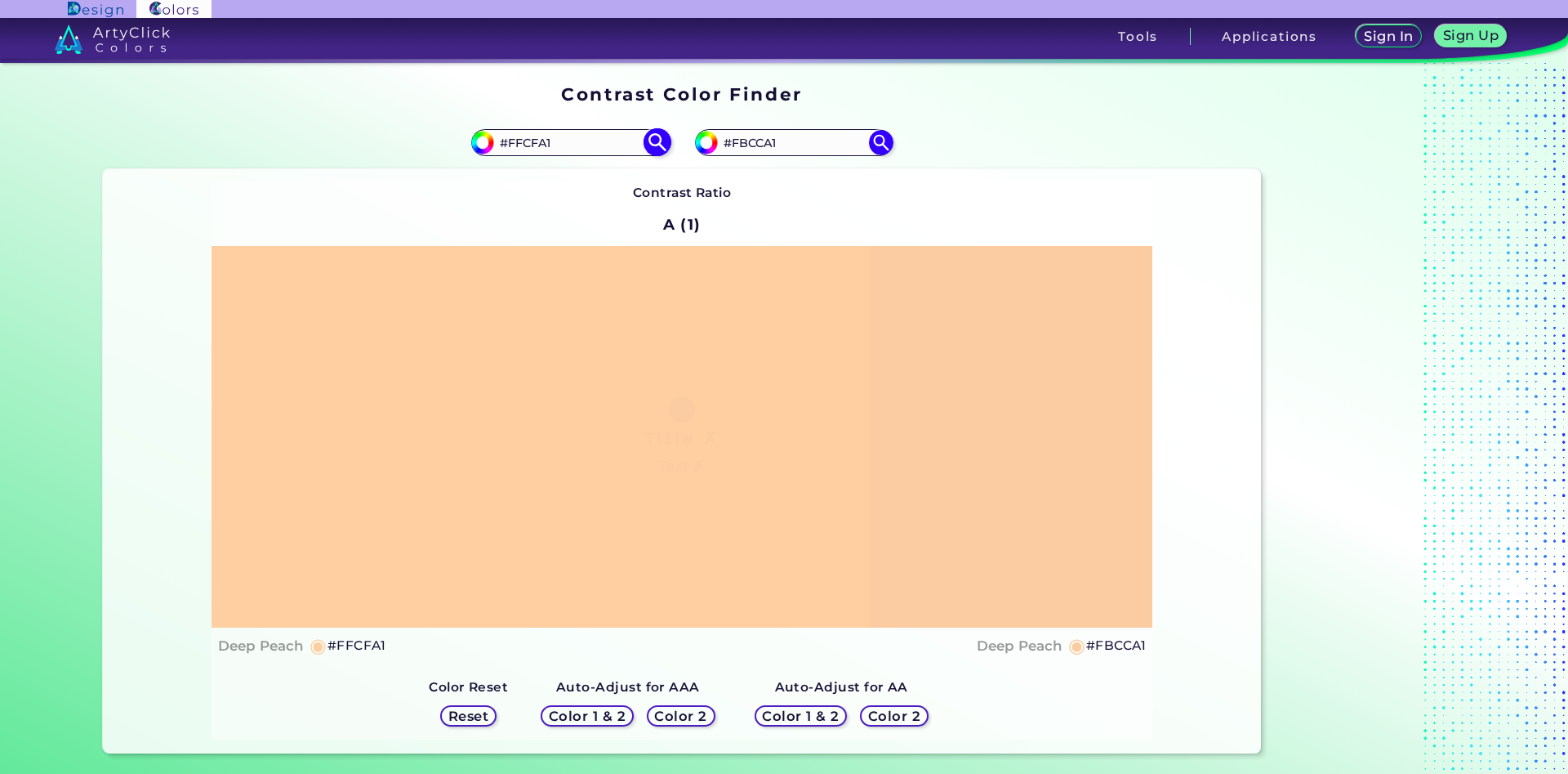
click at [516, 142] on input "#FFCFA1" at bounding box center [570, 143] width 151 height 22
type input "#Fac8a5"
click at [652, 140] on img at bounding box center [657, 142] width 28 height 28
type input "#fac8a5"
drag, startPoint x: 590, startPoint y: 142, endPoint x: 515, endPoint y: 146, distance: 75.1
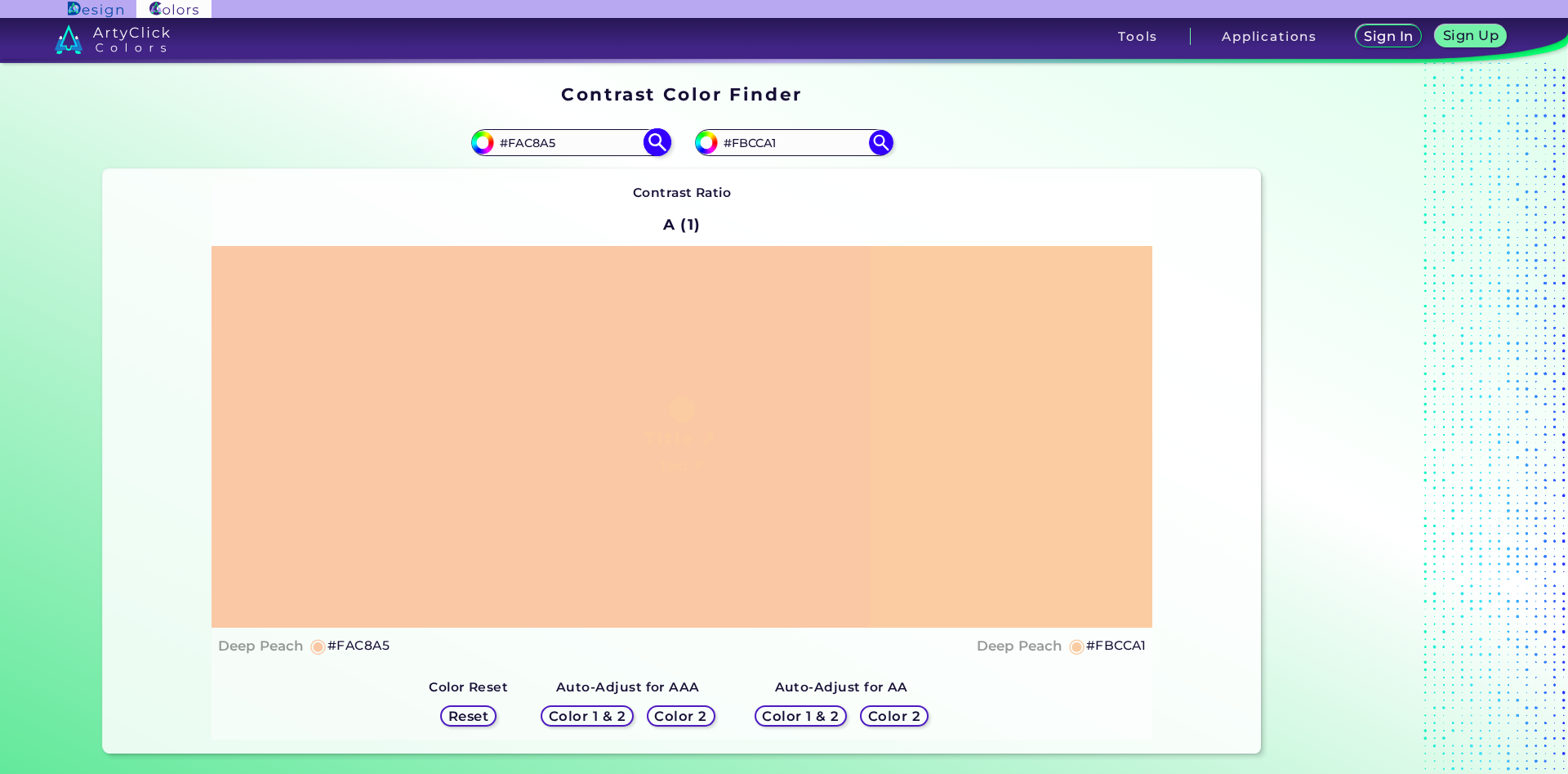
click at [515, 146] on input "#FAC8A5" at bounding box center [570, 143] width 151 height 22
type input "#F7cea3"
click at [656, 139] on img at bounding box center [657, 142] width 28 height 28
type input "#f7cea3"
type input "#F7CEA3"
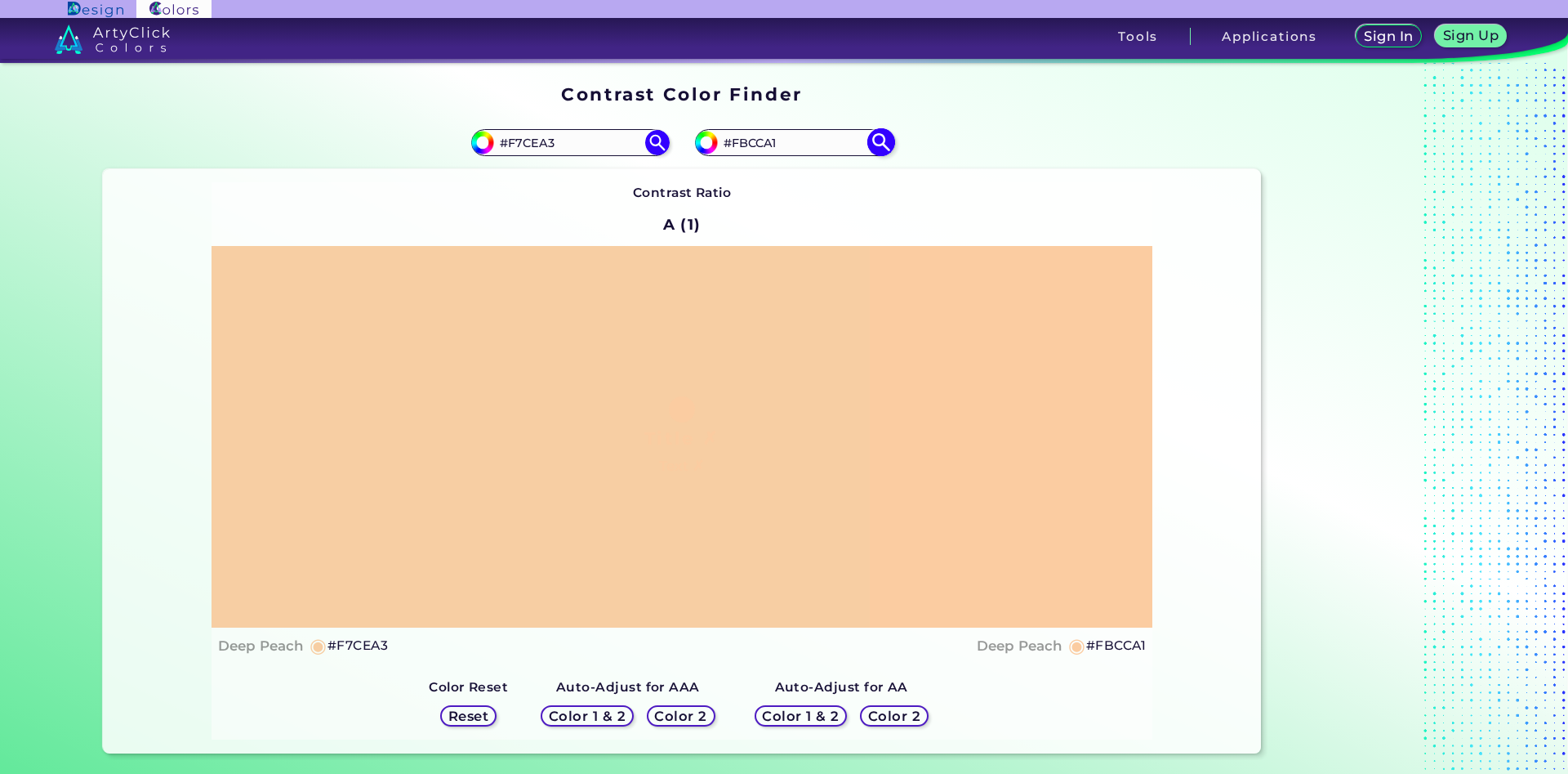
drag, startPoint x: 801, startPoint y: 138, endPoint x: 741, endPoint y: 142, distance: 60.1
click at [741, 142] on input "#FBCCA1" at bounding box center [793, 143] width 151 height 22
type input "#Fac8a5"
click at [886, 142] on img at bounding box center [880, 142] width 28 height 28
type input "#fac8a5"
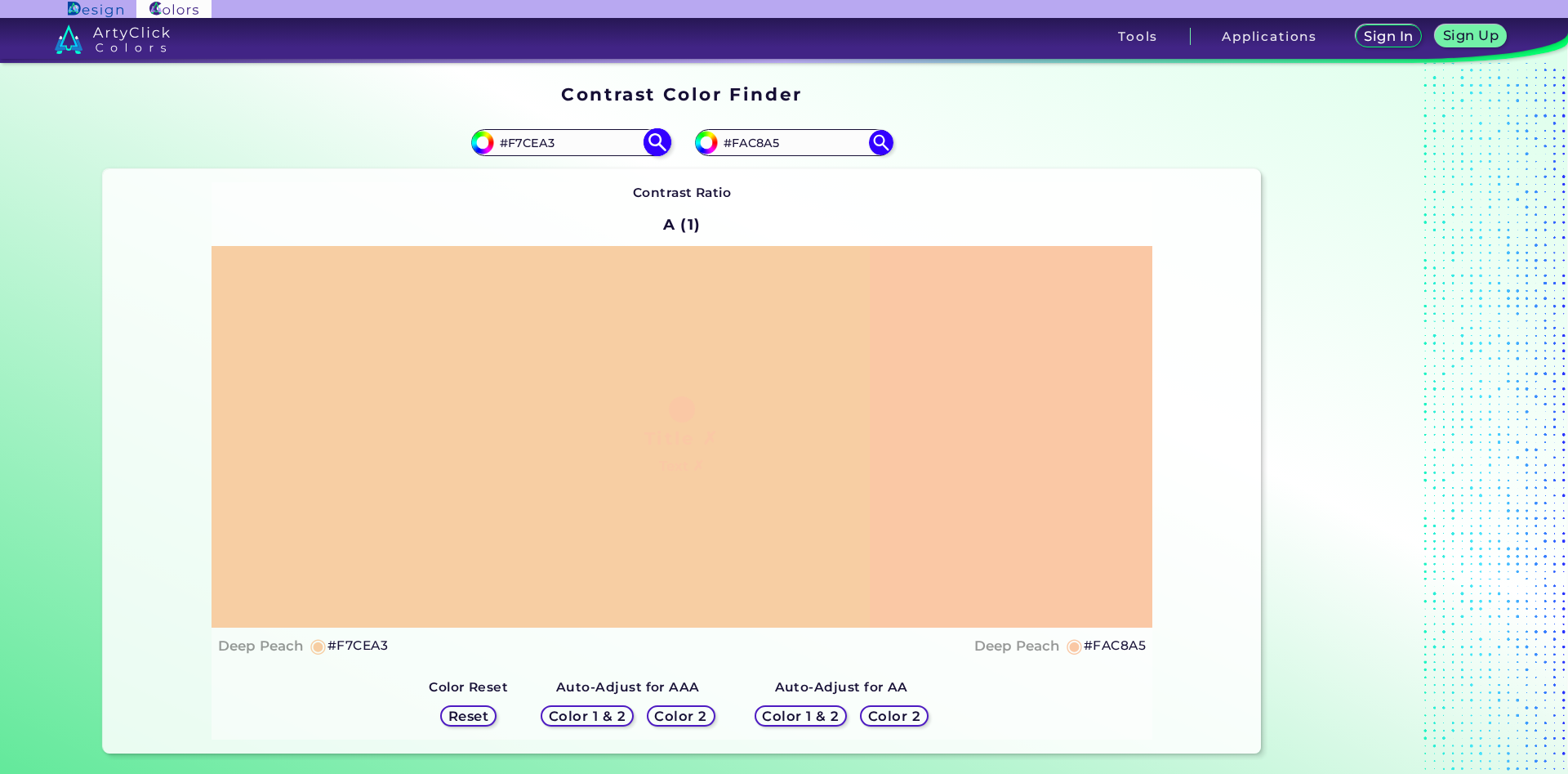
click at [603, 144] on input "#F7CEA3" at bounding box center [570, 143] width 151 height 22
drag, startPoint x: 799, startPoint y: 137, endPoint x: 755, endPoint y: 139, distance: 44.0
click at [755, 139] on input "#FAC8A5" at bounding box center [793, 143] width 151 height 22
type input "#FACca2"
click at [879, 142] on img at bounding box center [880, 142] width 28 height 28
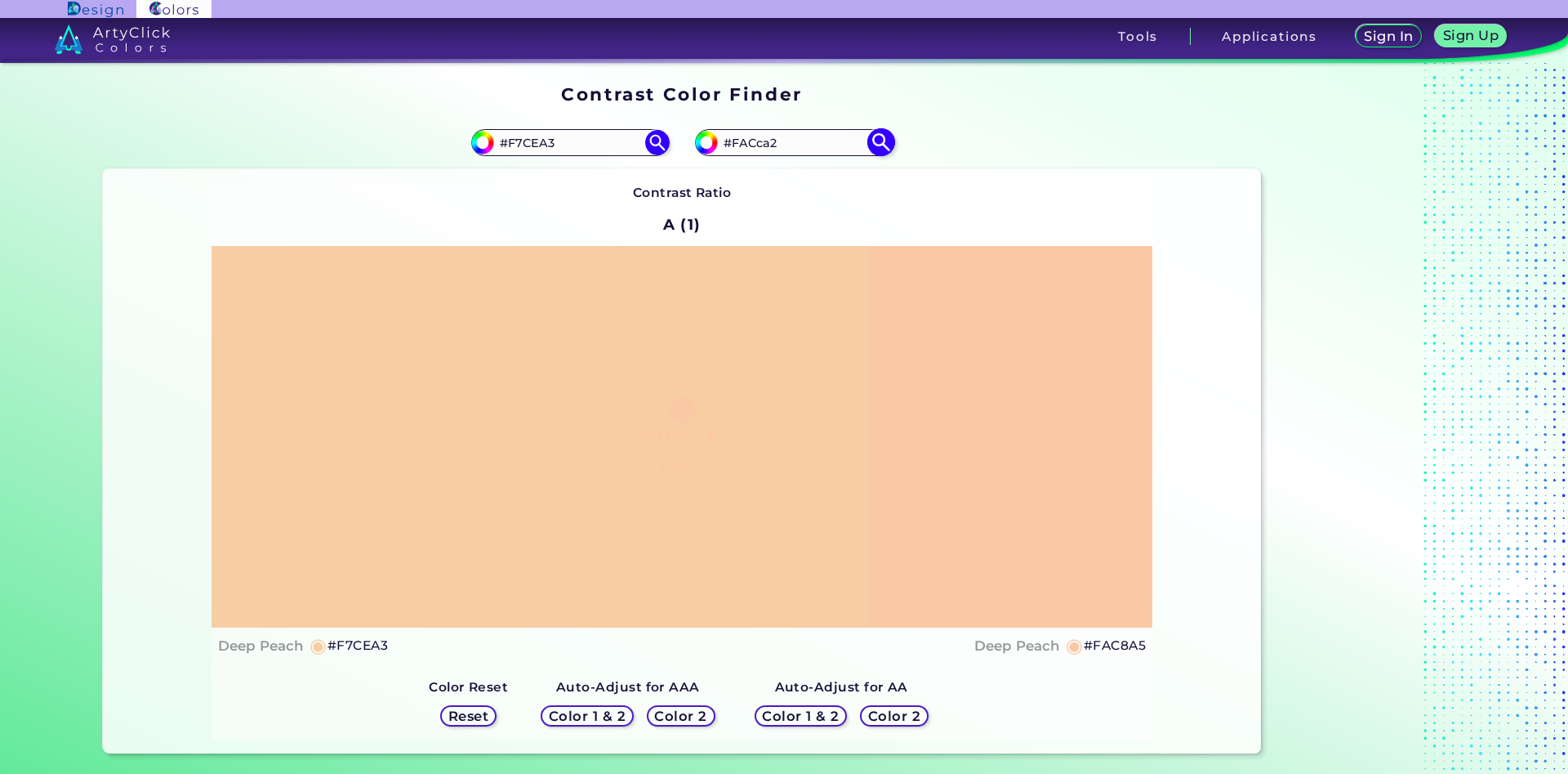
type input "#facca2"
type input "#FACCA2"
click at [515, 139] on input "#F7CEA3" at bounding box center [570, 143] width 151 height 22
type input "#FdCEA3"
click at [651, 141] on img at bounding box center [657, 142] width 28 height 28
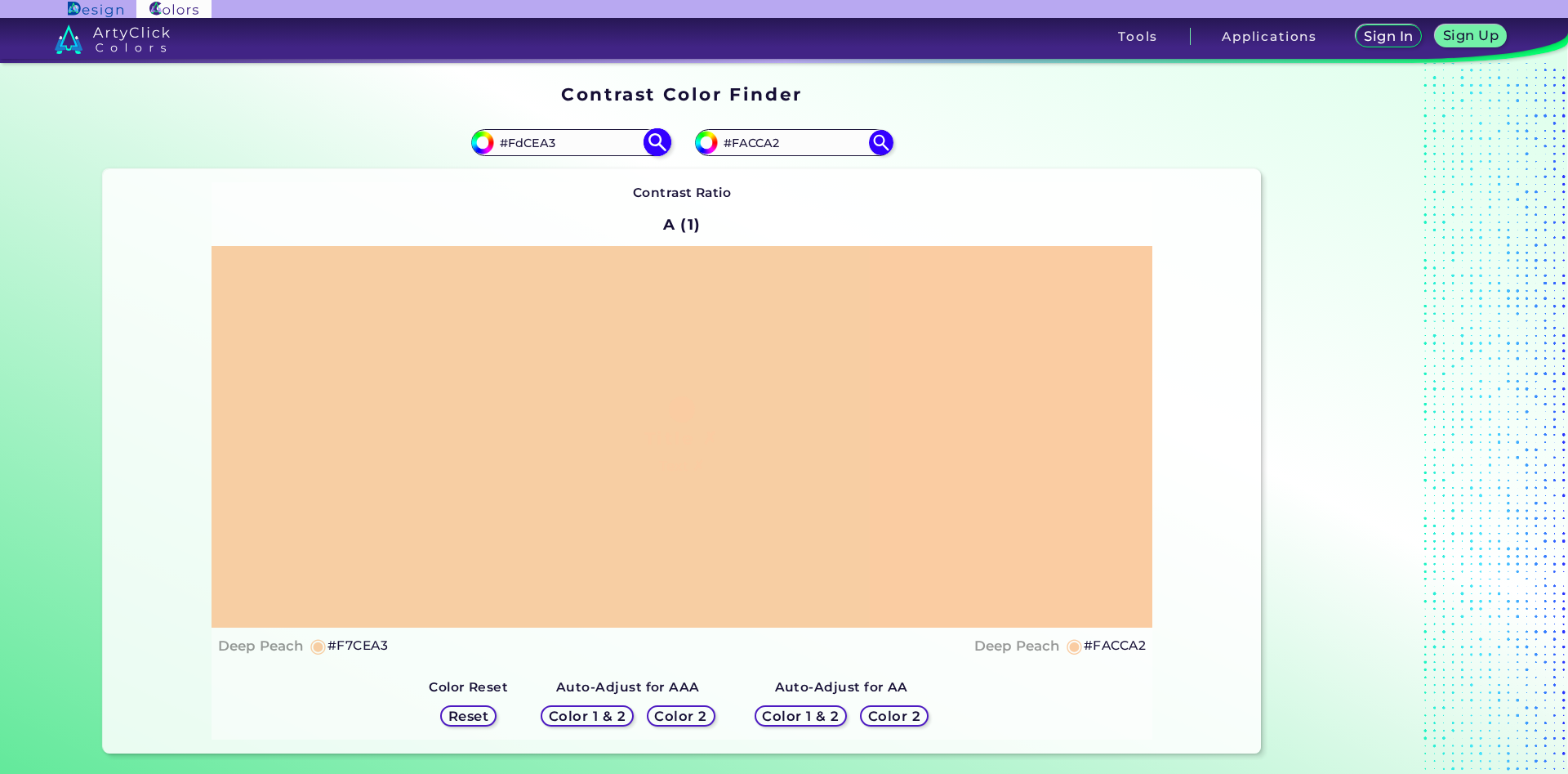
type input "#fdcea3"
click at [519, 146] on input "#FDCEA3" at bounding box center [570, 143] width 151 height 22
type input "#F7CEA3"
click at [651, 144] on img at bounding box center [657, 142] width 28 height 28
type input "#f7cea3"
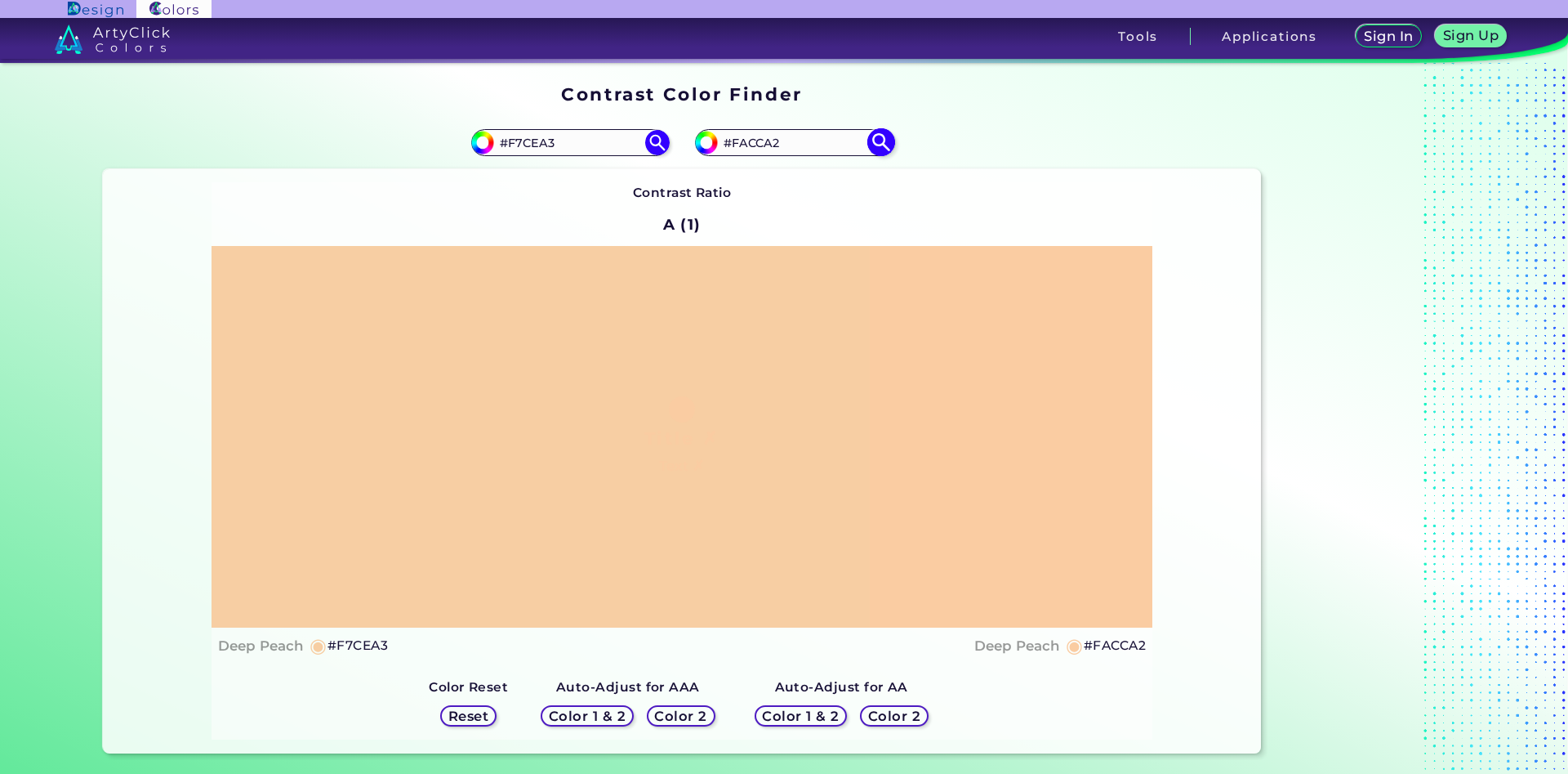
drag, startPoint x: 778, startPoint y: 142, endPoint x: 753, endPoint y: 145, distance: 25.2
click at [753, 145] on input "#FACCA2" at bounding box center [793, 143] width 151 height 22
type input "#FAC8a5"
click at [880, 137] on img at bounding box center [880, 142] width 28 height 28
type input "#fac8a5"
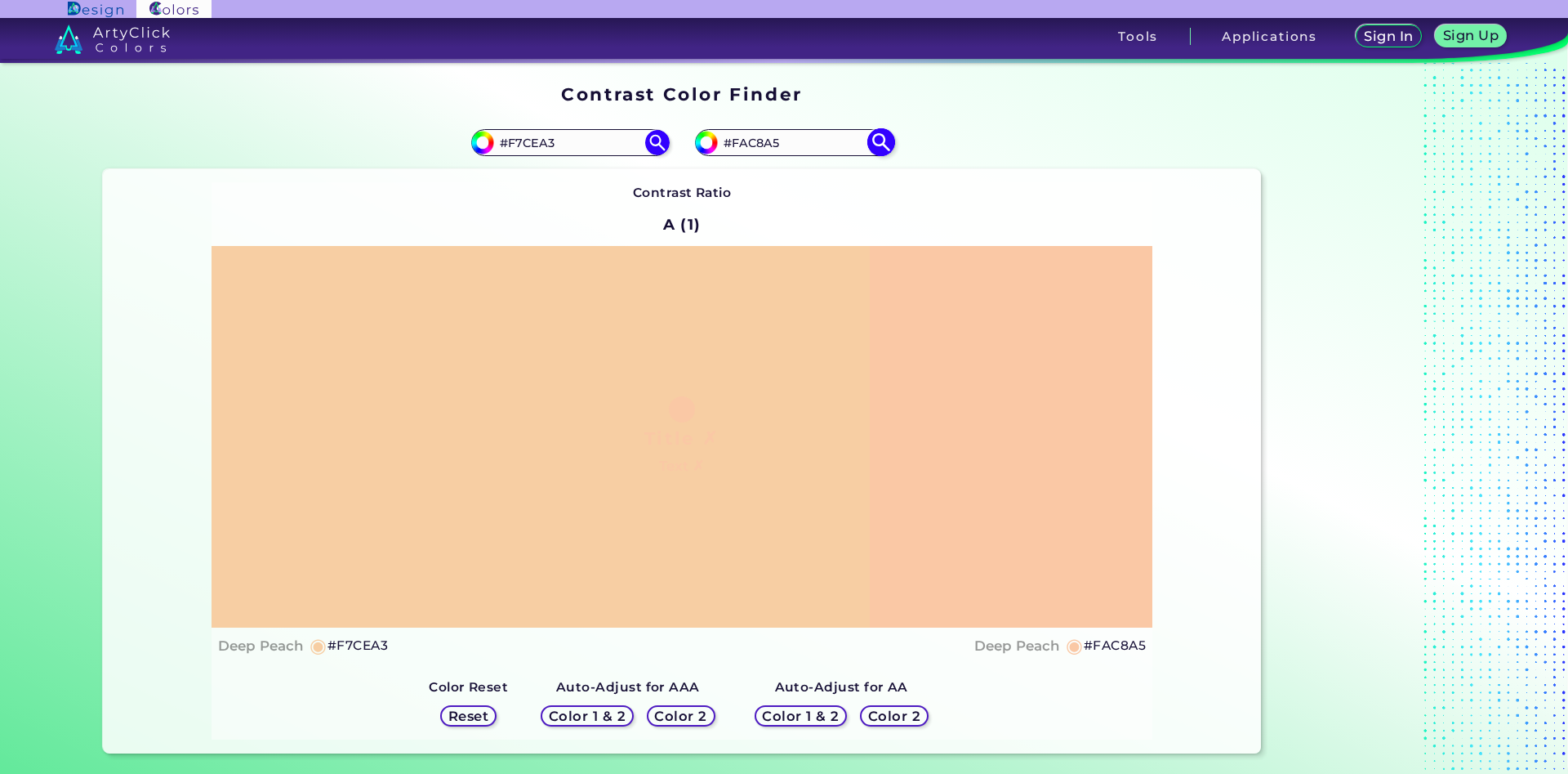
drag, startPoint x: 793, startPoint y: 146, endPoint x: 739, endPoint y: 151, distance: 54.2
click at [739, 151] on input "#FAC8A5" at bounding box center [793, 143] width 151 height 22
type input "#Fec89a"
type input "#fec89a"
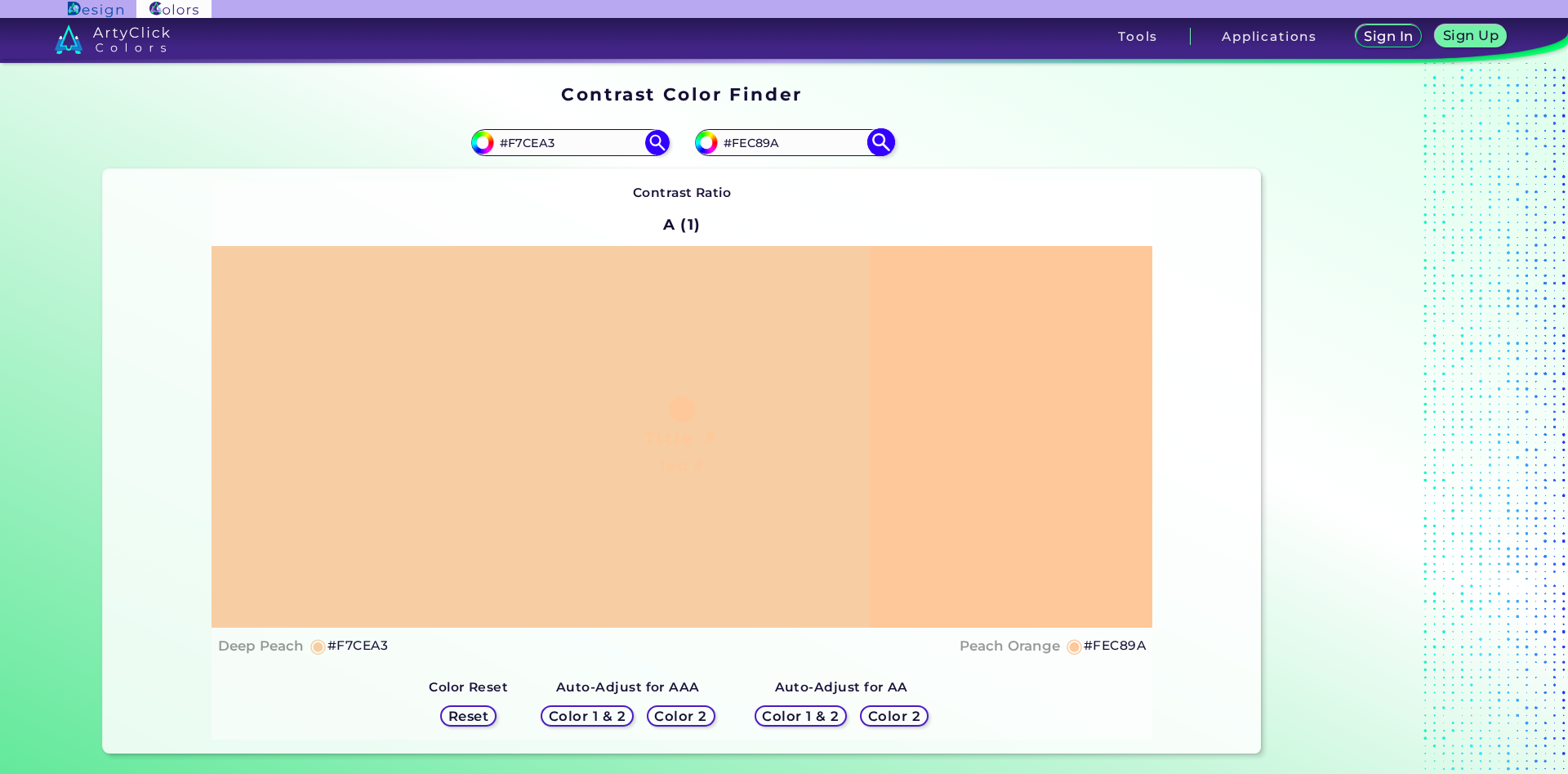
drag, startPoint x: 786, startPoint y: 142, endPoint x: 742, endPoint y: 146, distance: 44.2
click at [742, 146] on input "#FEC89A" at bounding box center [793, 143] width 151 height 22
type input "#Fecfa3"
type input "#fecfa3"
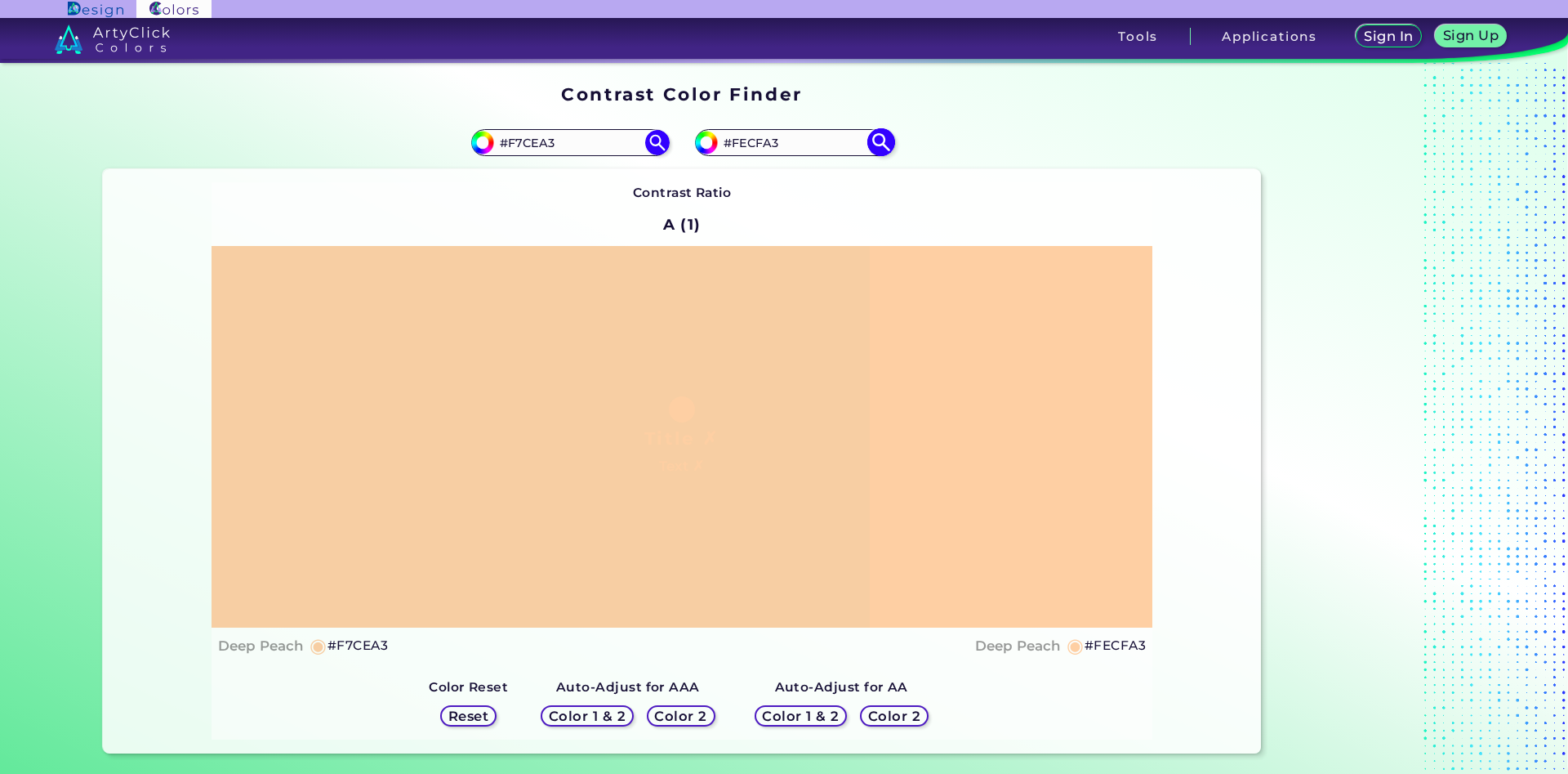
drag, startPoint x: 802, startPoint y: 146, endPoint x: 759, endPoint y: 150, distance: 43.2
click at [759, 150] on input "#FECFA3" at bounding box center [793, 143] width 151 height 22
type input "#FEC89a"
type input "#fec89a"
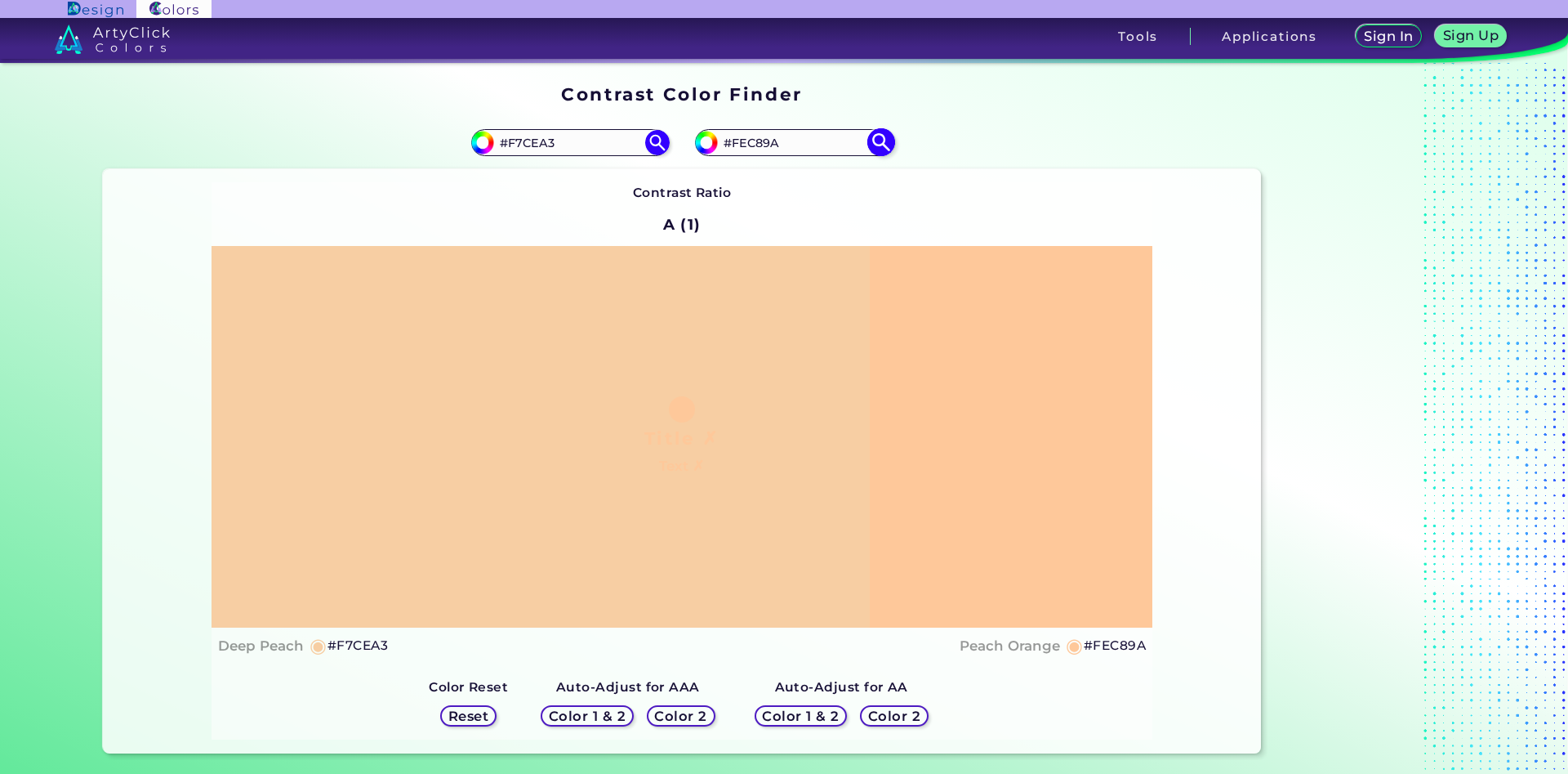
drag, startPoint x: 792, startPoint y: 142, endPoint x: 742, endPoint y: 150, distance: 50.6
click at [742, 150] on input "#FEC89A" at bounding box center [793, 143] width 151 height 22
type input "#Fbcca1"
type input "#fbcca1"
drag, startPoint x: 793, startPoint y: 139, endPoint x: 740, endPoint y: 147, distance: 53.6
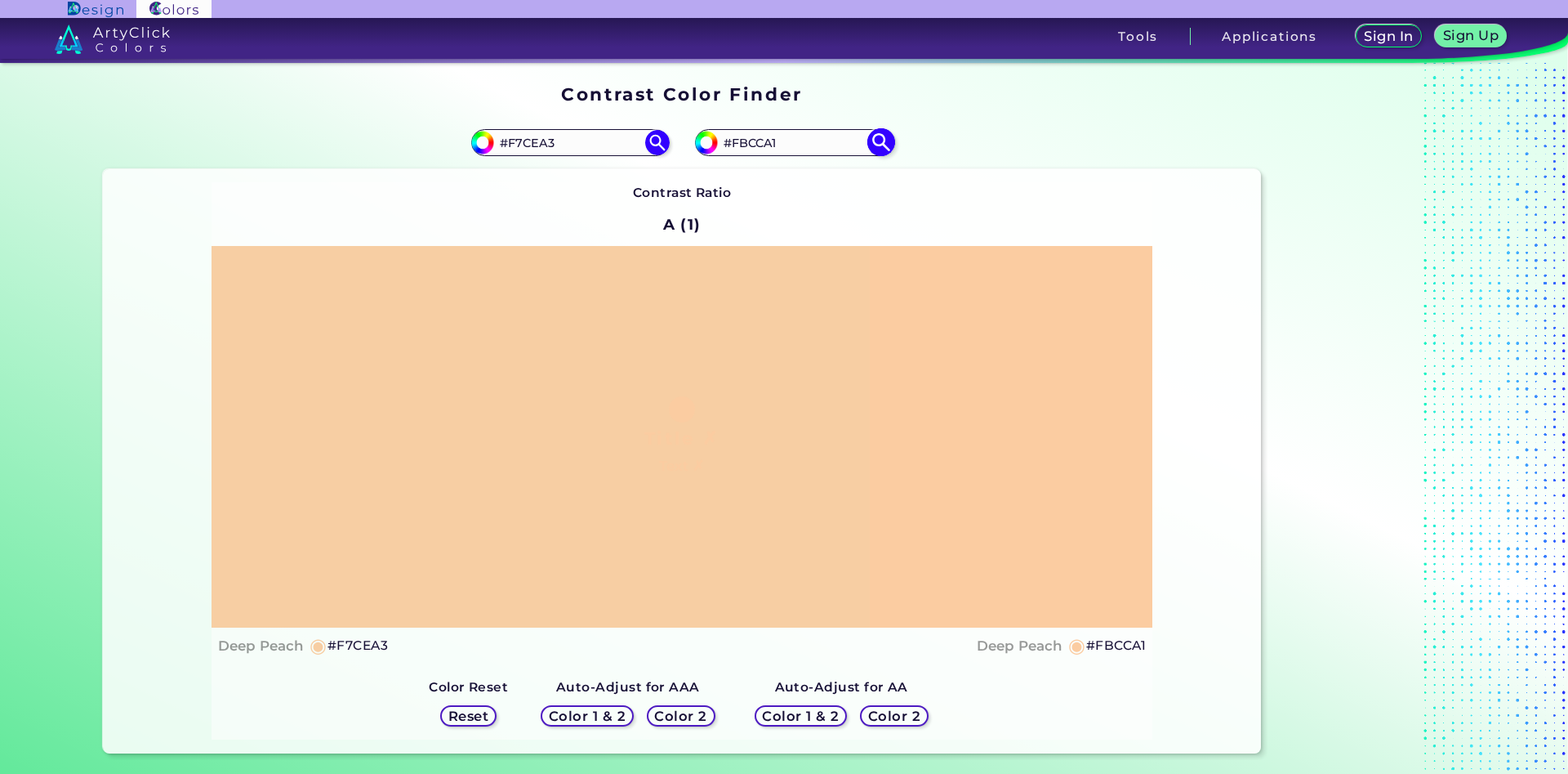
click at [740, 147] on input "#FBCCA1" at bounding box center [793, 143] width 151 height 22
type input "#Ffcfa4"
click at [876, 137] on img at bounding box center [880, 142] width 28 height 28
type input "#ffcfa4"
drag, startPoint x: 784, startPoint y: 140, endPoint x: 735, endPoint y: 144, distance: 49.2
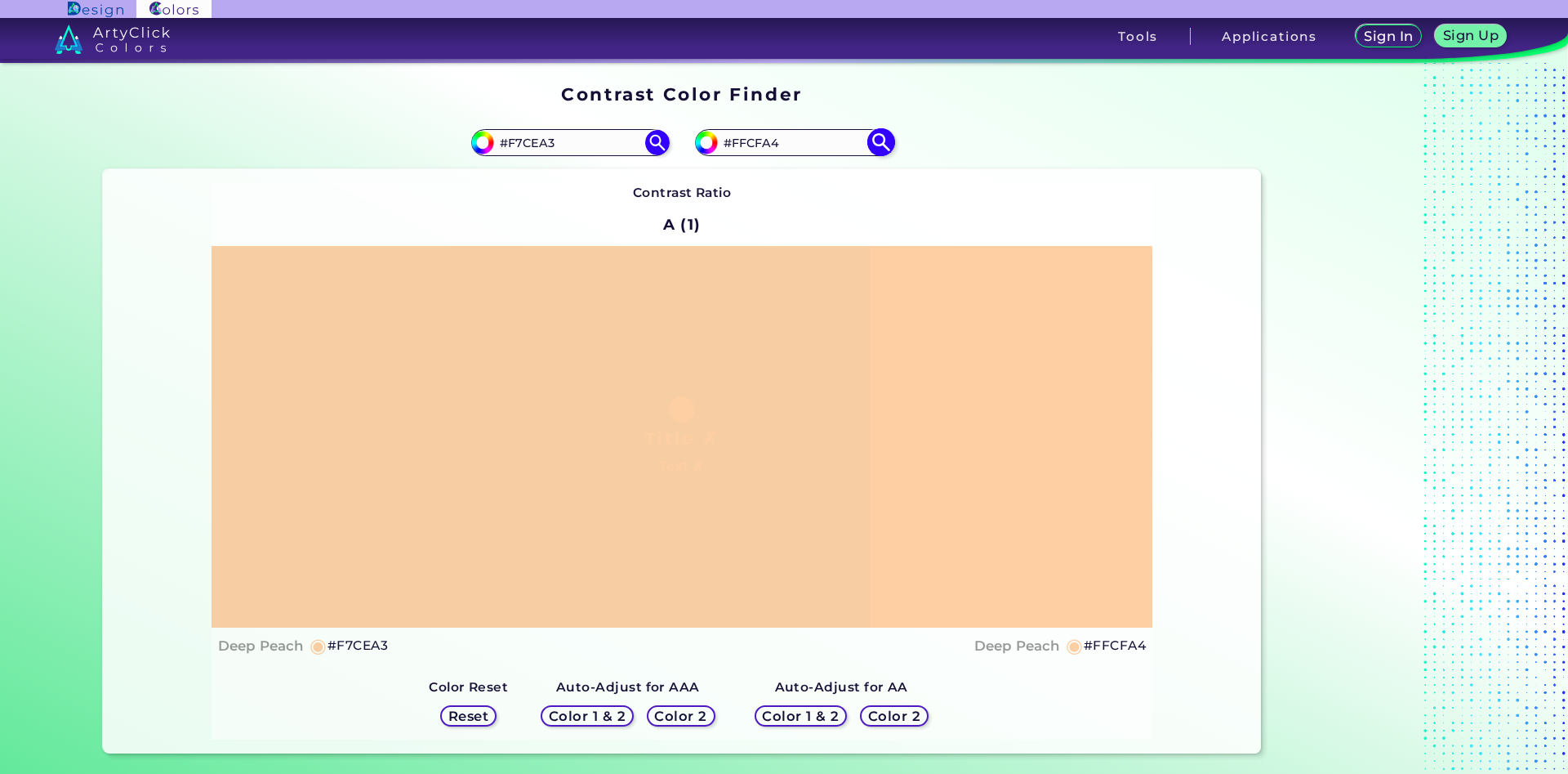
click at [735, 144] on input "#FFCFA4" at bounding box center [793, 143] width 151 height 22
type input "#edbd8f"
click at [879, 142] on img at bounding box center [880, 142] width 28 height 28
type input "#edbd8f"
type input "#EDBD8F"
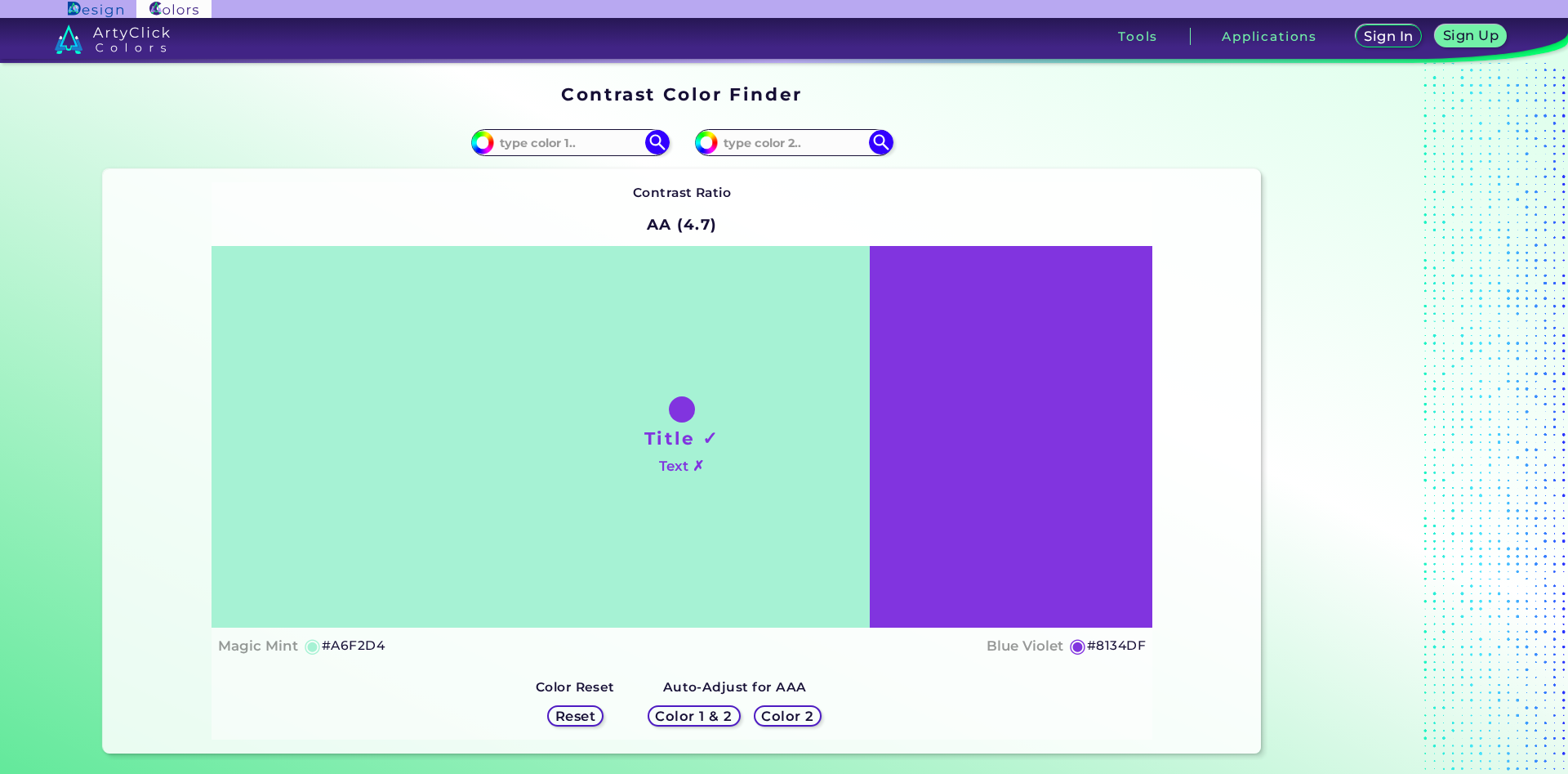
click at [620, 142] on input at bounding box center [570, 143] width 151 height 22
type input "f7cea3"
click at [657, 139] on img at bounding box center [657, 142] width 28 height 28
type input "#f7cea3"
type input "#F7CEA3"
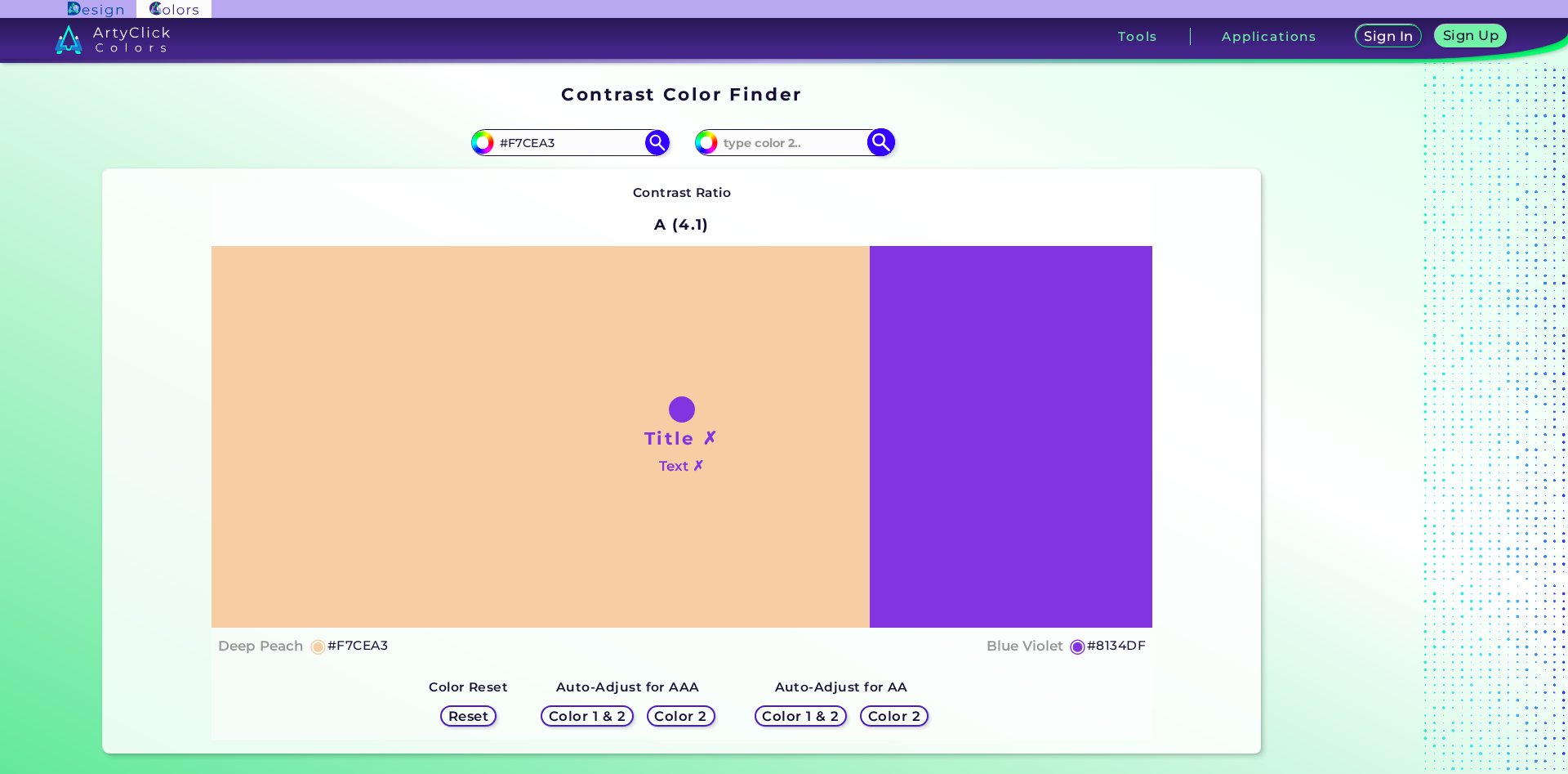
click at [758, 147] on input at bounding box center [793, 143] width 151 height 22
type input "f6d3a1"
click at [882, 138] on img at bounding box center [880, 142] width 28 height 28
type input "#f6d3a1"
type input "#F6D3A1"
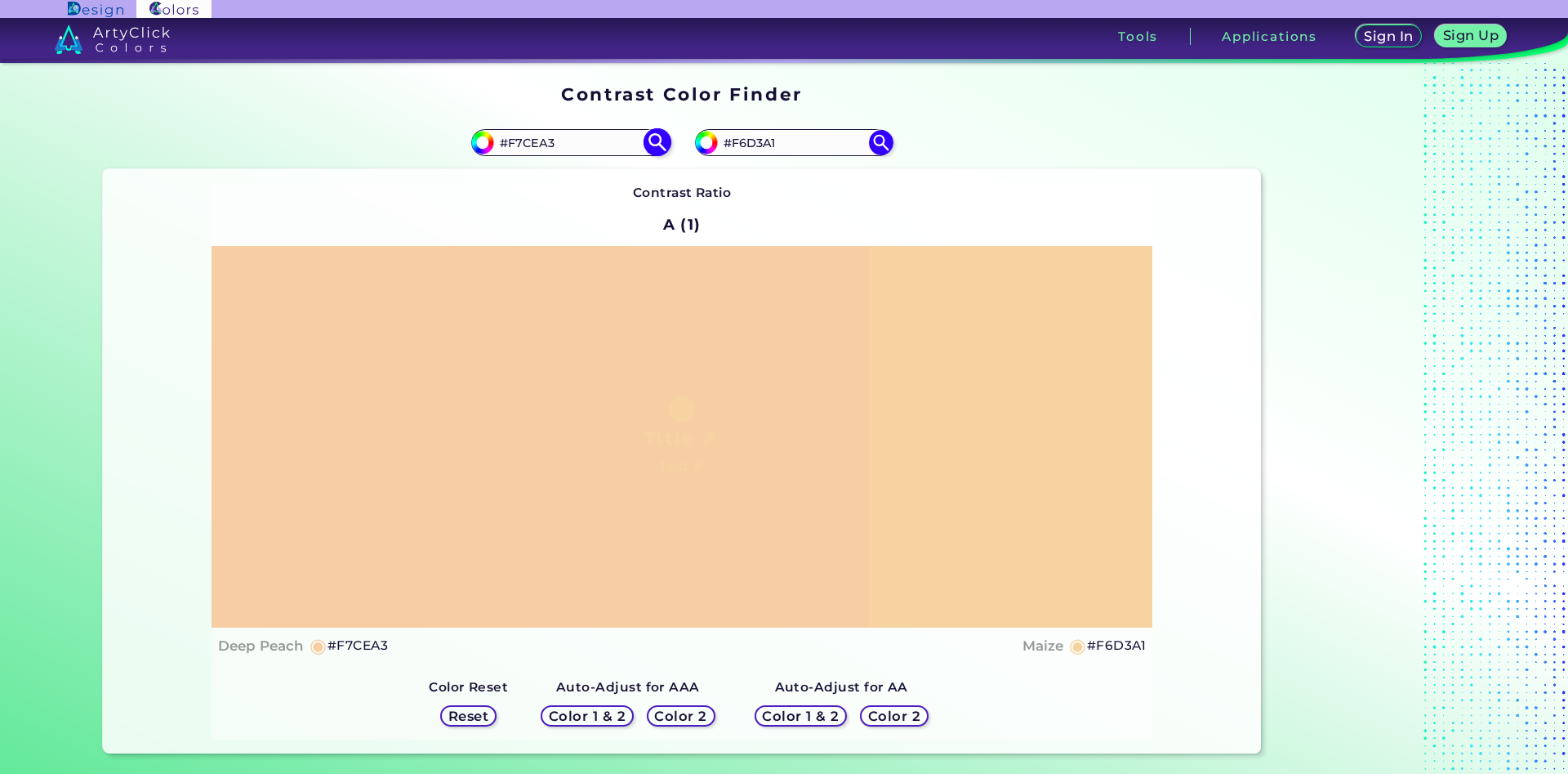
drag, startPoint x: 555, startPoint y: 140, endPoint x: 518, endPoint y: 146, distance: 37.5
click at [518, 146] on input "#F7CEA3" at bounding box center [570, 143] width 151 height 22
type input "#Fbcca1"
click at [659, 140] on img at bounding box center [657, 142] width 28 height 28
type input "#fbcca1"
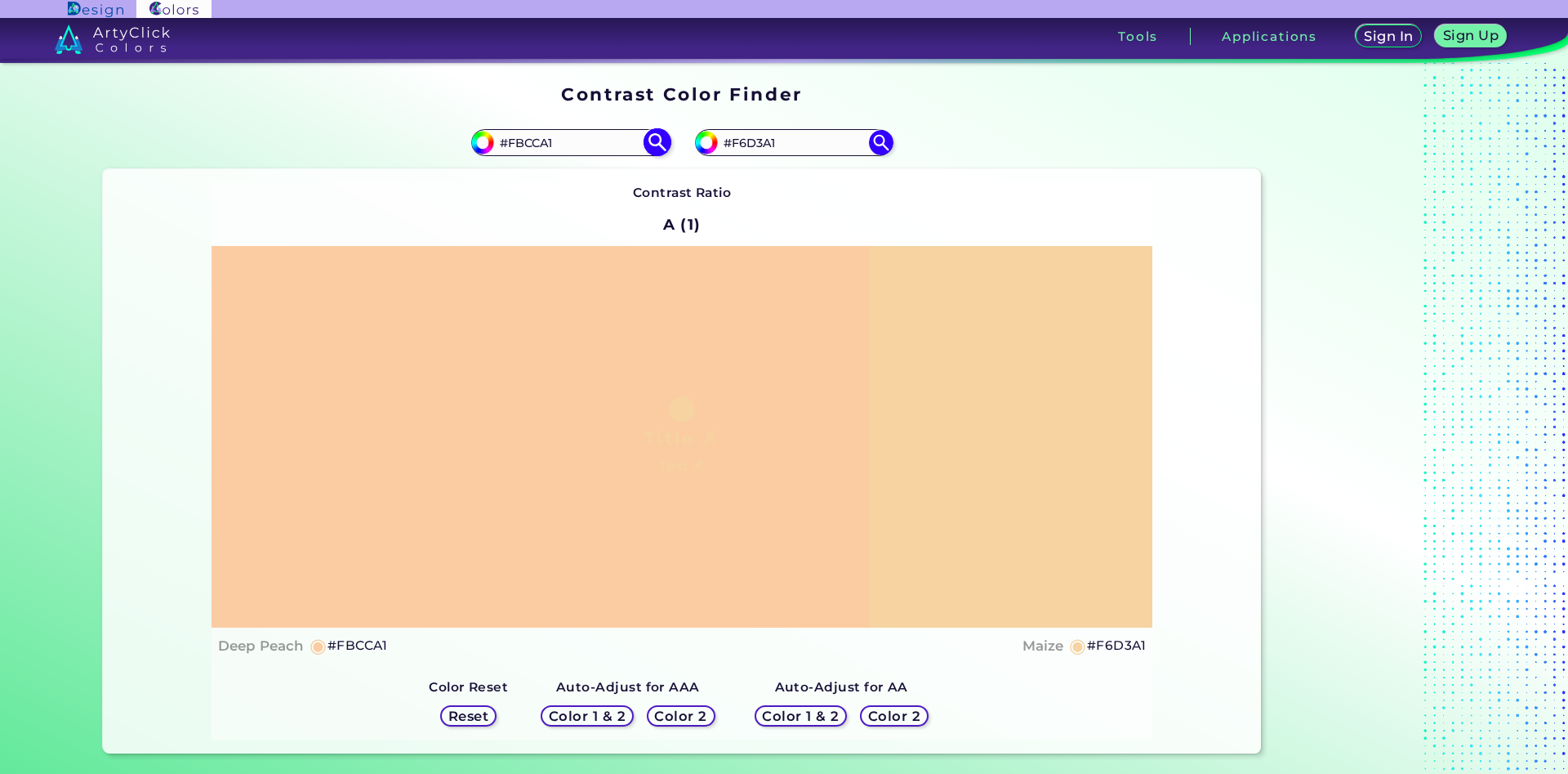
drag, startPoint x: 580, startPoint y: 144, endPoint x: 512, endPoint y: 148, distance: 68.1
click at [512, 148] on input "#FBCCA1" at bounding box center [570, 143] width 151 height 22
type input "#F7ceA3"
click at [662, 142] on img at bounding box center [657, 142] width 28 height 28
type input "#f7cea3"
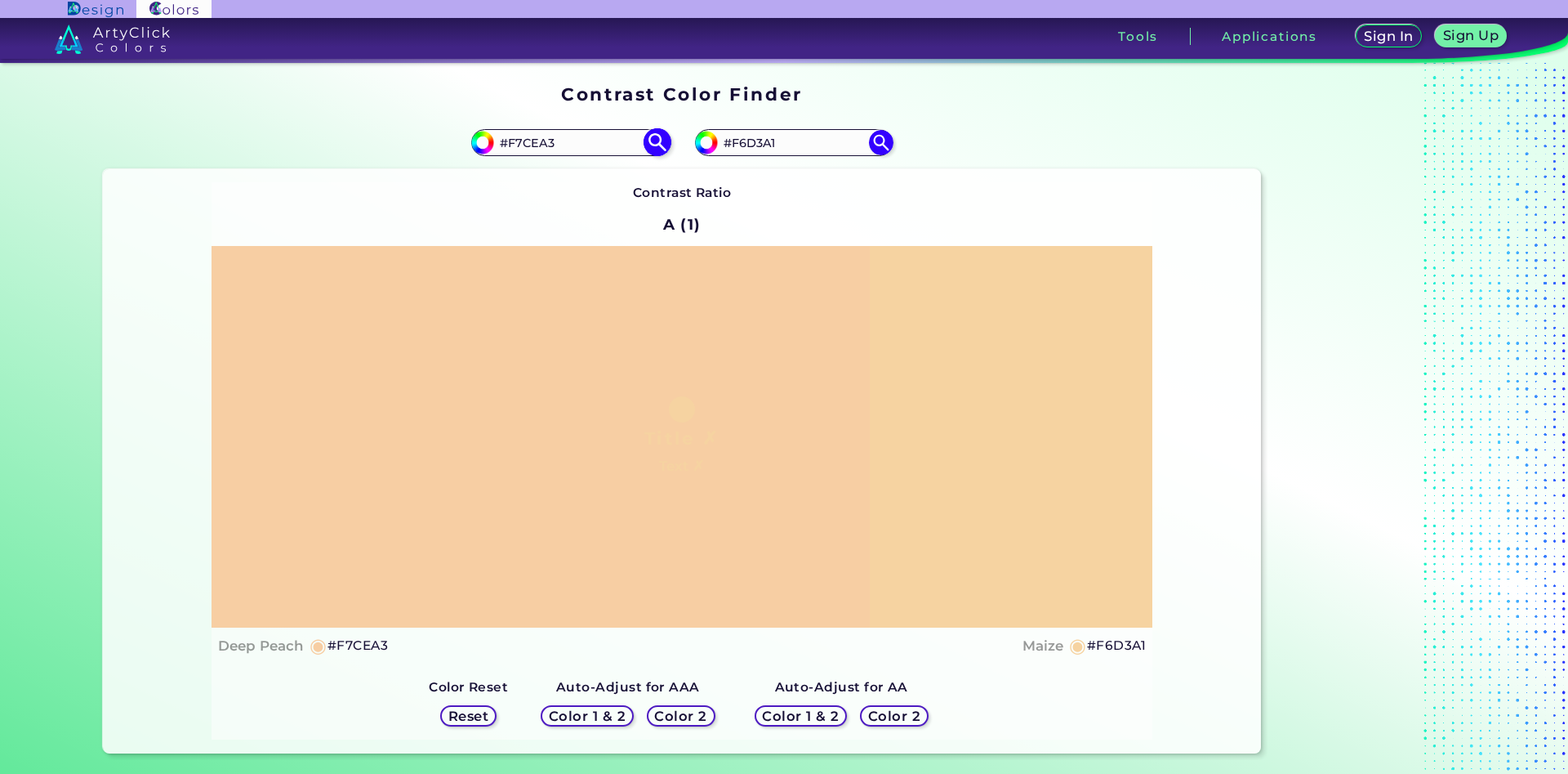
drag, startPoint x: 571, startPoint y: 142, endPoint x: 519, endPoint y: 147, distance: 52.2
click at [519, 147] on input "#F7CEA3" at bounding box center [570, 143] width 151 height 22
type input "#Fbd0a5"
click at [663, 139] on img at bounding box center [657, 142] width 28 height 28
type input "#fbd0a5"
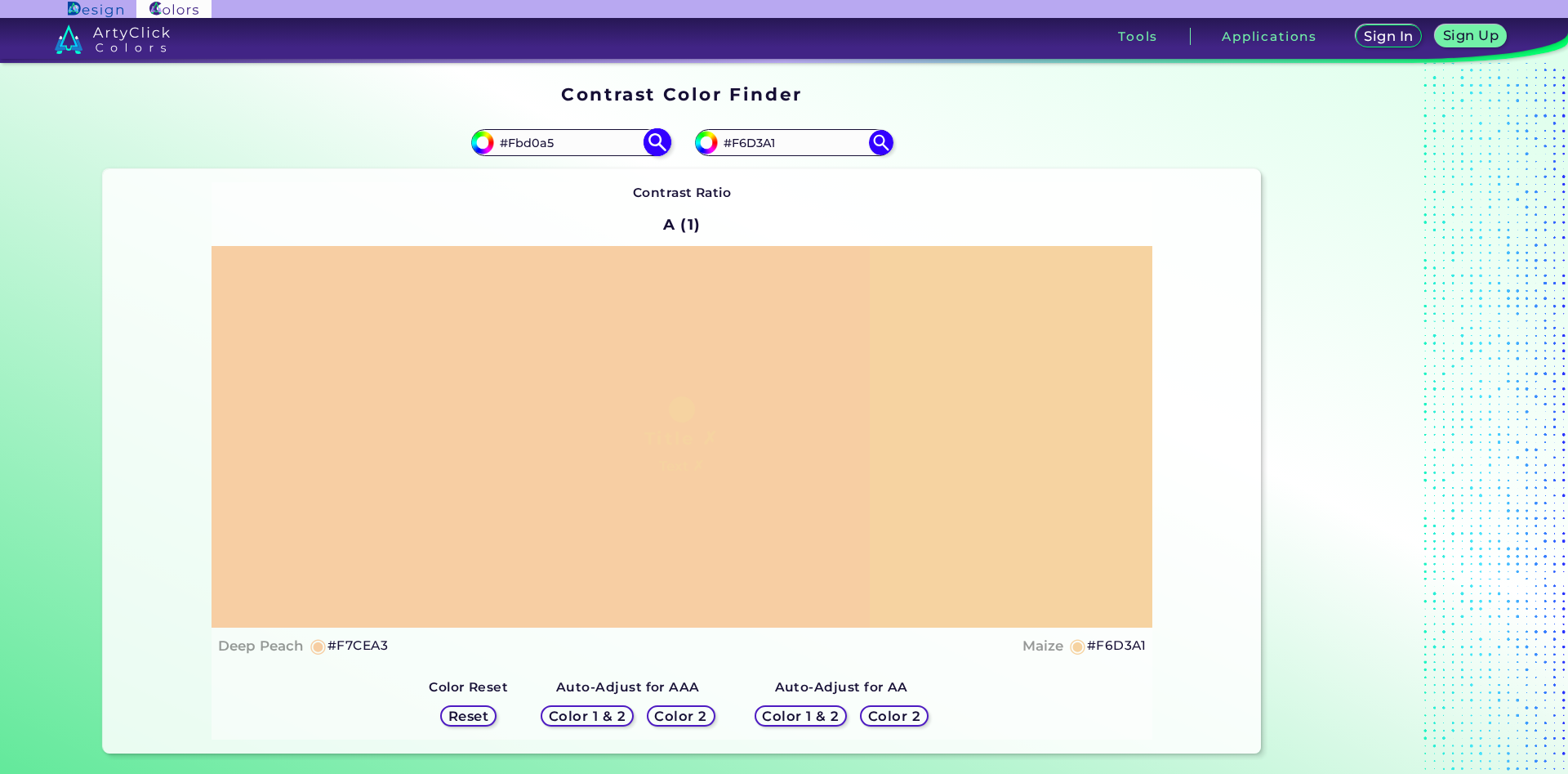
type input "#FBD0A5"
drag, startPoint x: 814, startPoint y: 148, endPoint x: 739, endPoint y: 153, distance: 75.2
click at [739, 153] on input "#F6D3A1" at bounding box center [793, 143] width 151 height 22
type input "#Fbcca1"
click at [888, 141] on img at bounding box center [880, 142] width 28 height 28
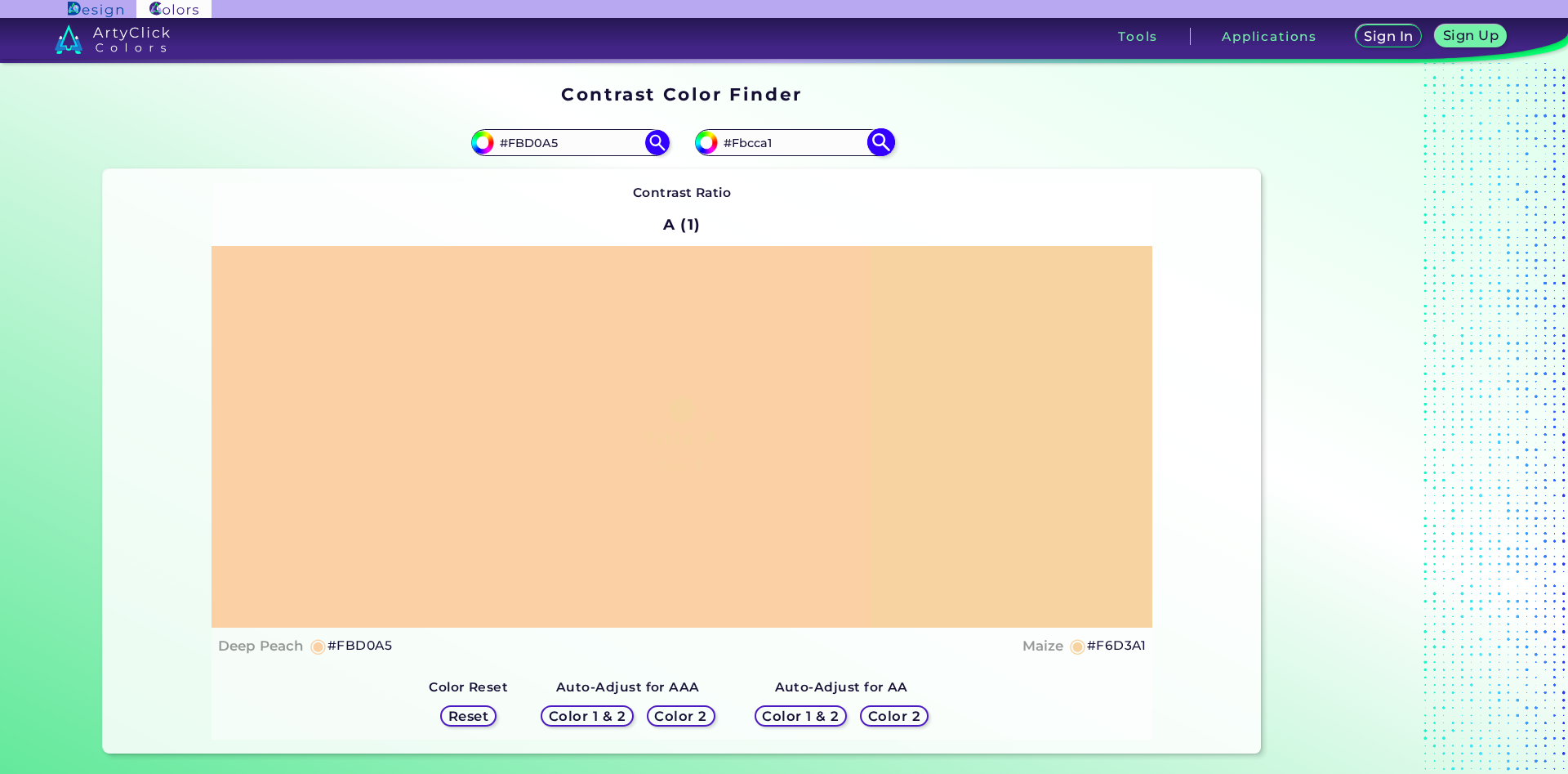
type input "#fbcca1"
drag, startPoint x: 793, startPoint y: 146, endPoint x: 743, endPoint y: 145, distance: 50.0
click at [743, 145] on input "#FBCCA1" at bounding box center [793, 143] width 151 height 22
type input "#F7cea3"
click at [882, 137] on img at bounding box center [880, 142] width 28 height 28
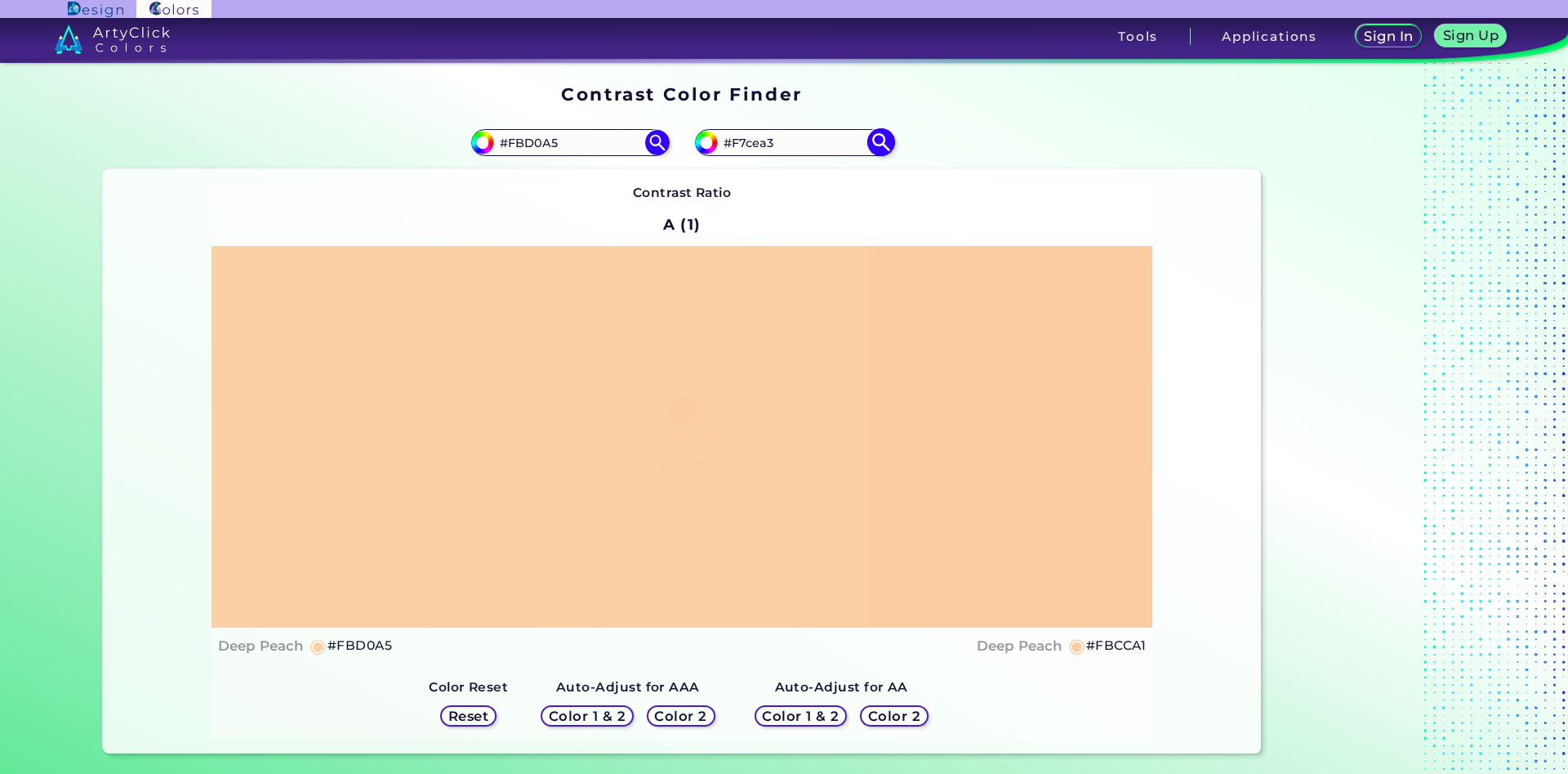
type input "#f7cea3"
type input "#F7CEA3"
drag, startPoint x: 576, startPoint y: 146, endPoint x: 510, endPoint y: 147, distance: 66.0
click at [510, 147] on input "#FBD0A5" at bounding box center [570, 143] width 151 height 22
type input "#fecfa3"
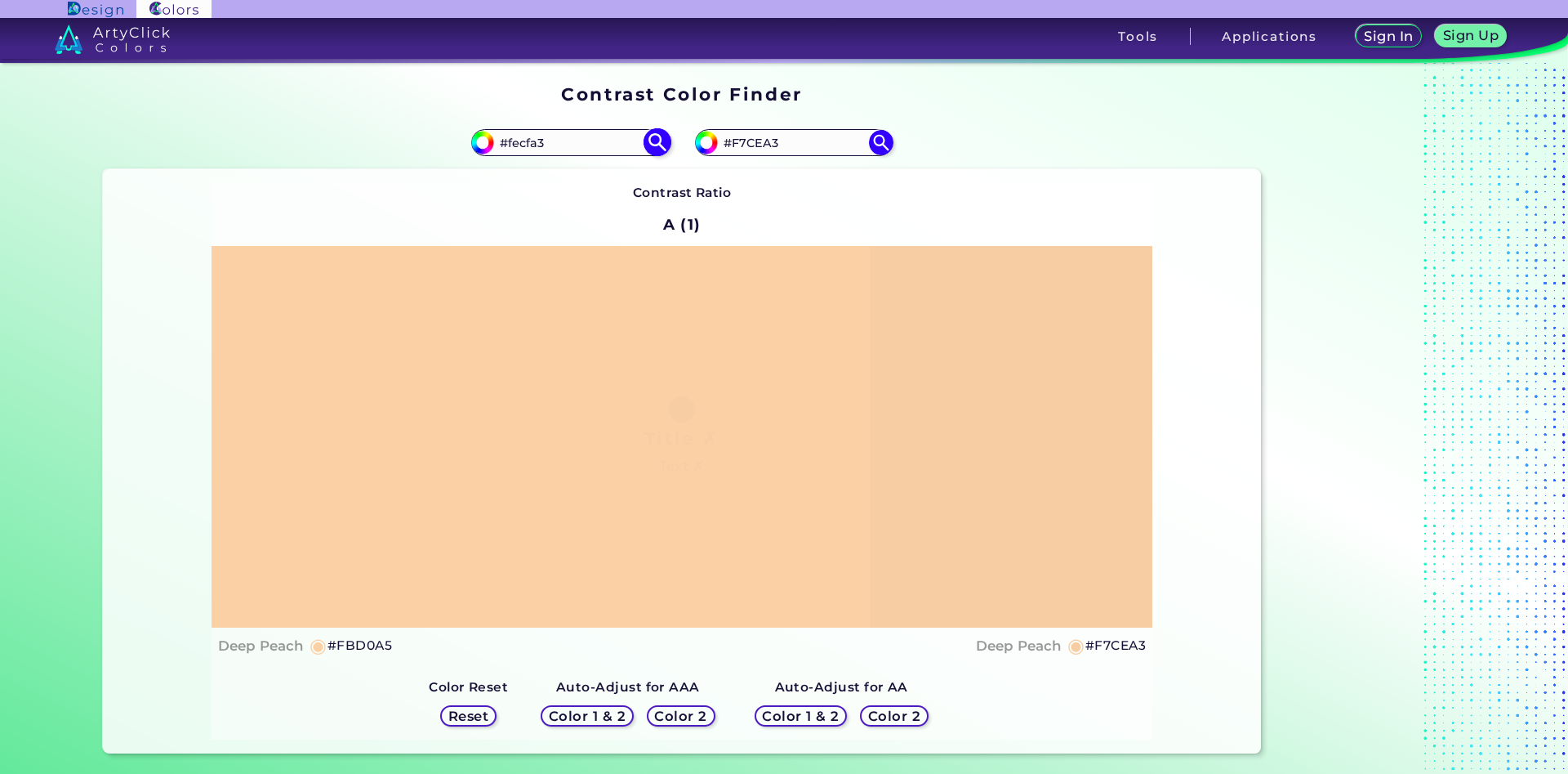
type input "#fecfa3"
drag, startPoint x: 558, startPoint y: 142, endPoint x: 513, endPoint y: 144, distance: 45.0
click at [513, 144] on input "#FECFA3" at bounding box center [570, 143] width 151 height 22
type input "#Fbcca1"
type input "#fbcca1"
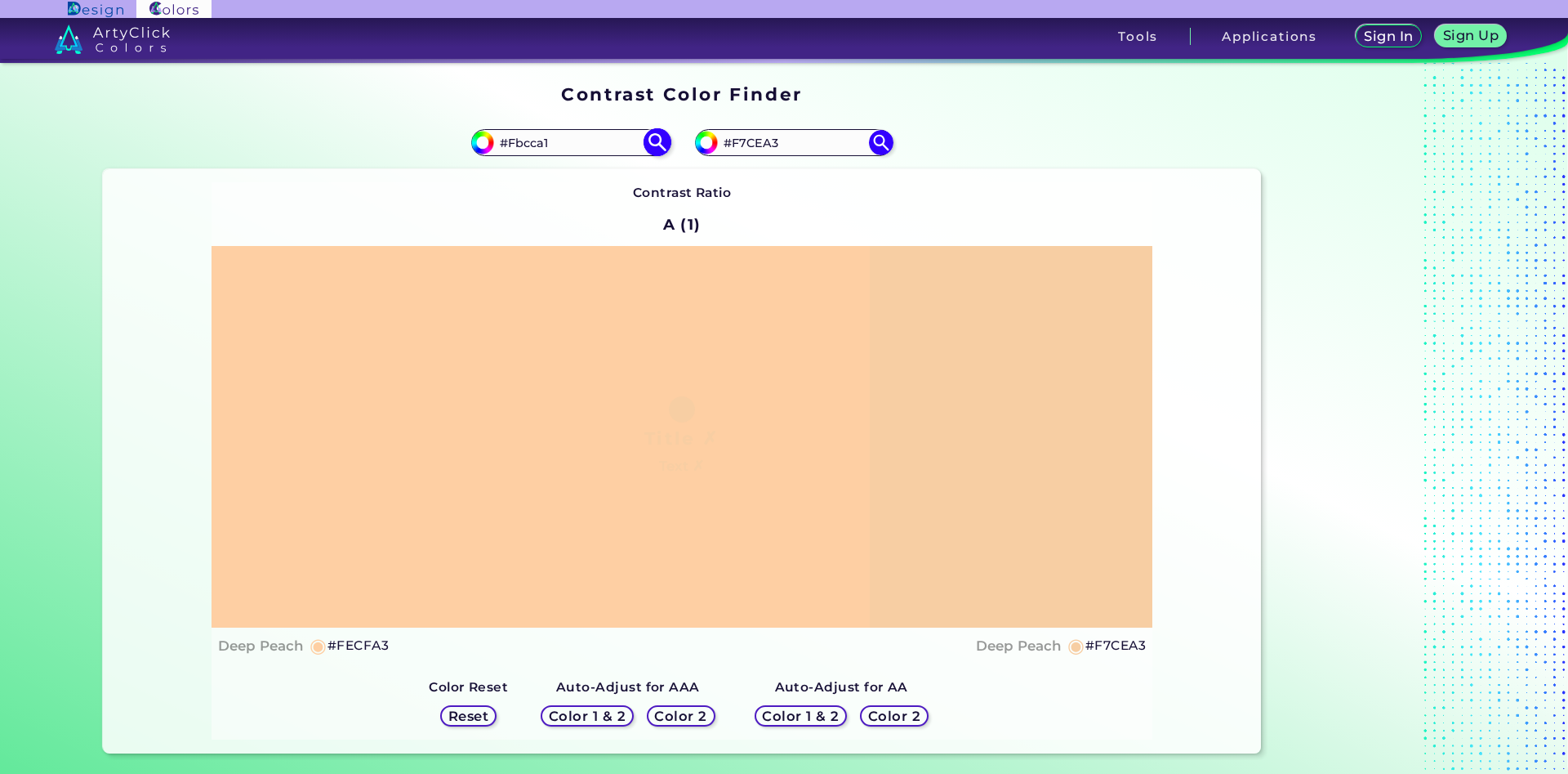
type input "#FBCCA1"
